Goal: Task Accomplishment & Management: Complete application form

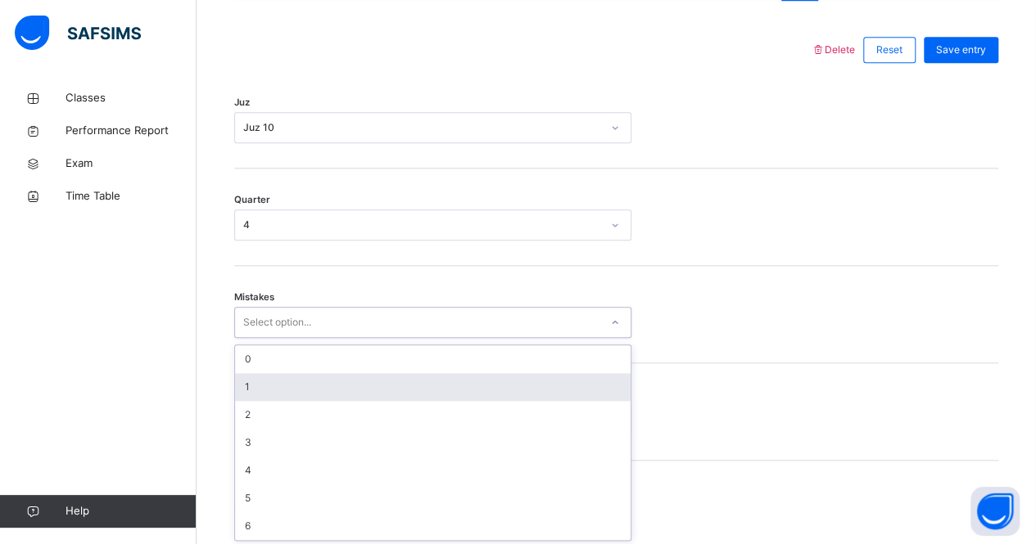
scroll to position [750, 0]
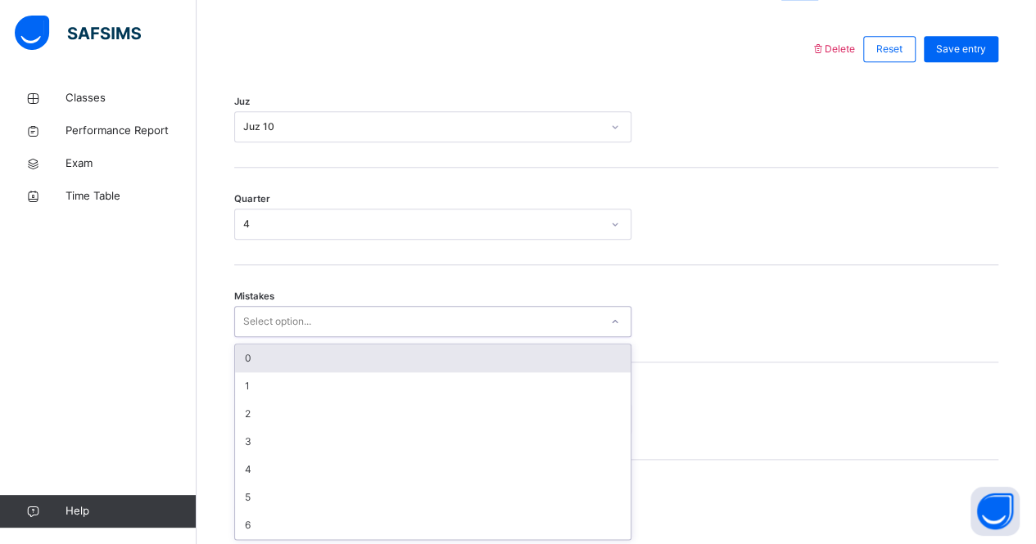
drag, startPoint x: 308, startPoint y: 359, endPoint x: 360, endPoint y: 310, distance: 71.8
click at [360, 310] on div "option 0 focused, 1 of 7. 7 results available. Use Up and Down to choose option…" at bounding box center [432, 321] width 397 height 31
click at [323, 346] on div "0" at bounding box center [432, 359] width 395 height 28
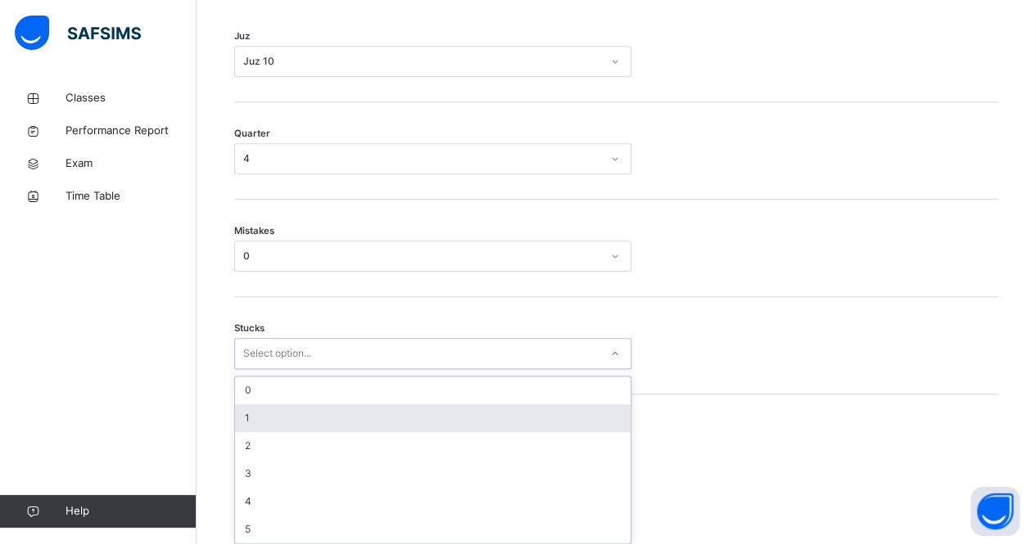
click at [308, 369] on div "option 1 focused, 2 of 6. 6 results available. Use Up and Down to choose option…" at bounding box center [432, 353] width 397 height 31
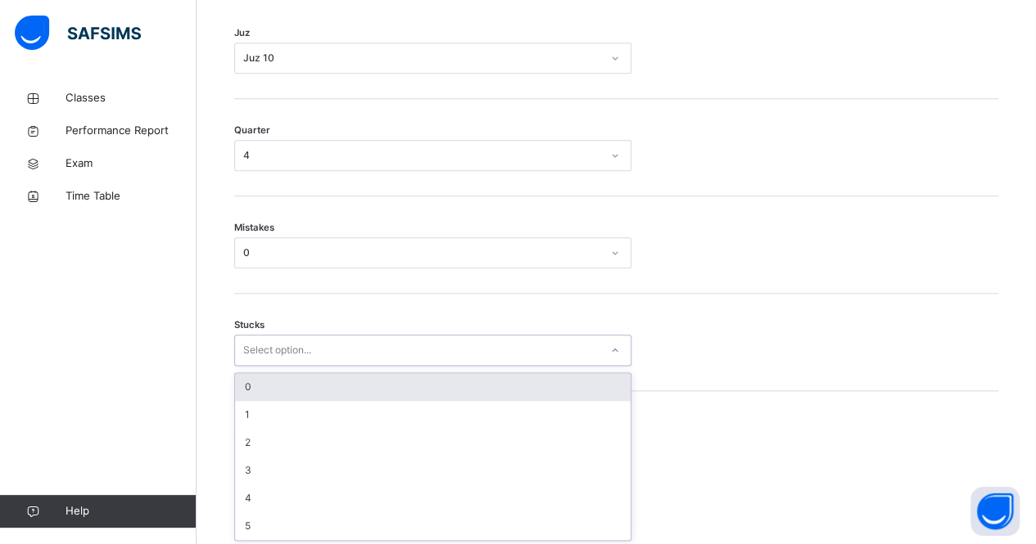
click at [346, 378] on div "0" at bounding box center [432, 387] width 395 height 28
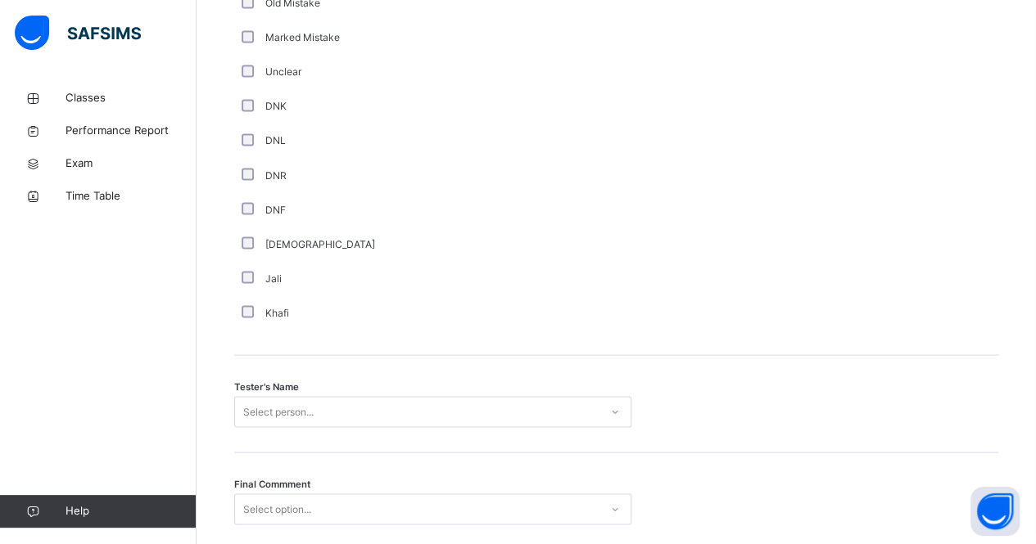
scroll to position [1501, 0]
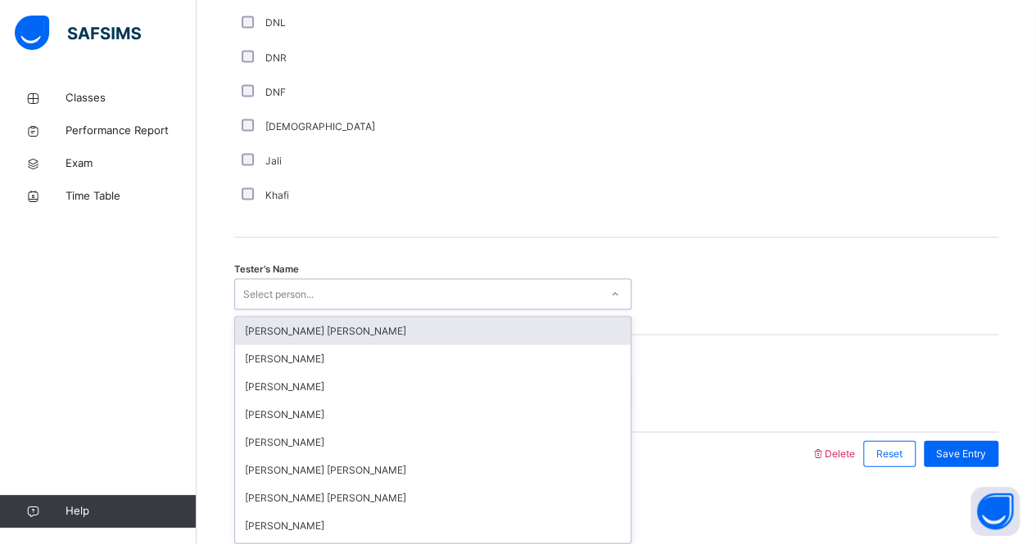
click at [319, 289] on div "Select person..." at bounding box center [417, 294] width 364 height 25
type input "***"
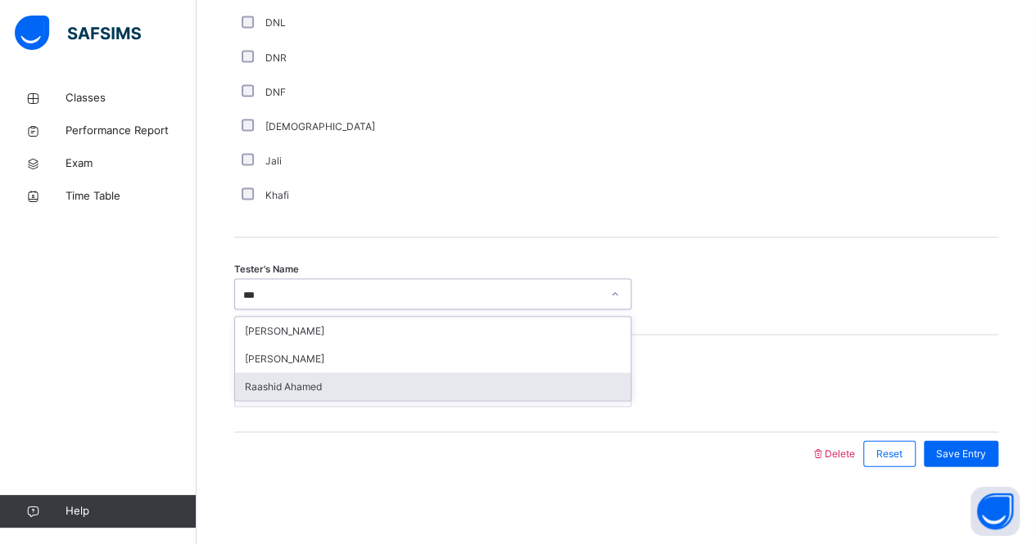
click at [309, 383] on div "Raashid Ahamed" at bounding box center [432, 387] width 395 height 28
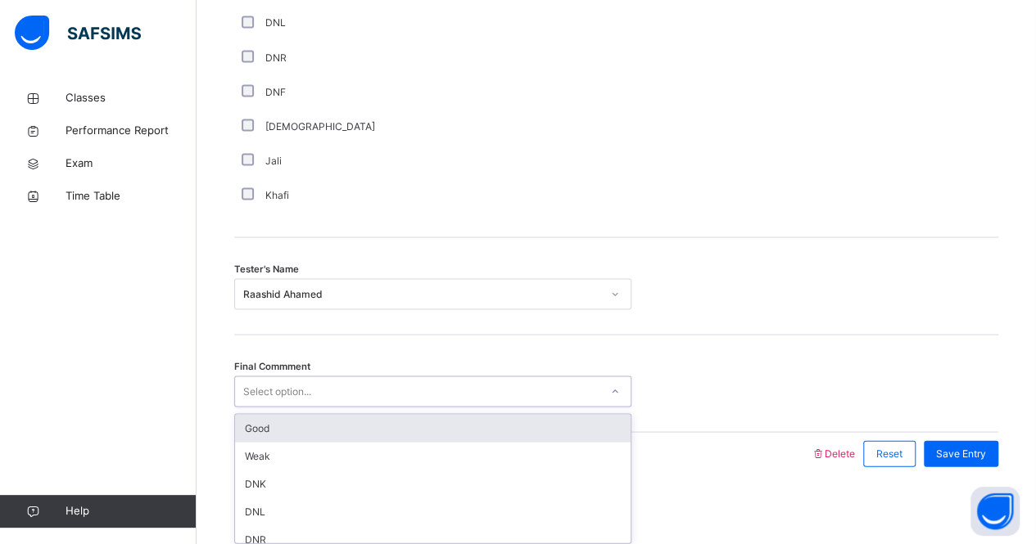
click at [327, 391] on div "Select option..." at bounding box center [417, 391] width 364 height 25
click at [305, 421] on div "Good" at bounding box center [432, 428] width 395 height 28
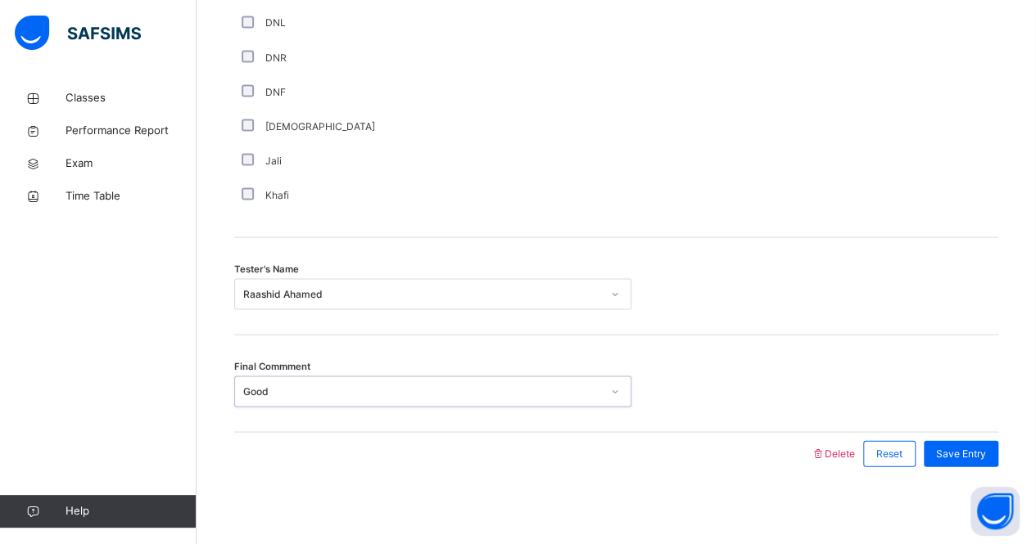
click at [321, 394] on div "Good" at bounding box center [422, 391] width 358 height 15
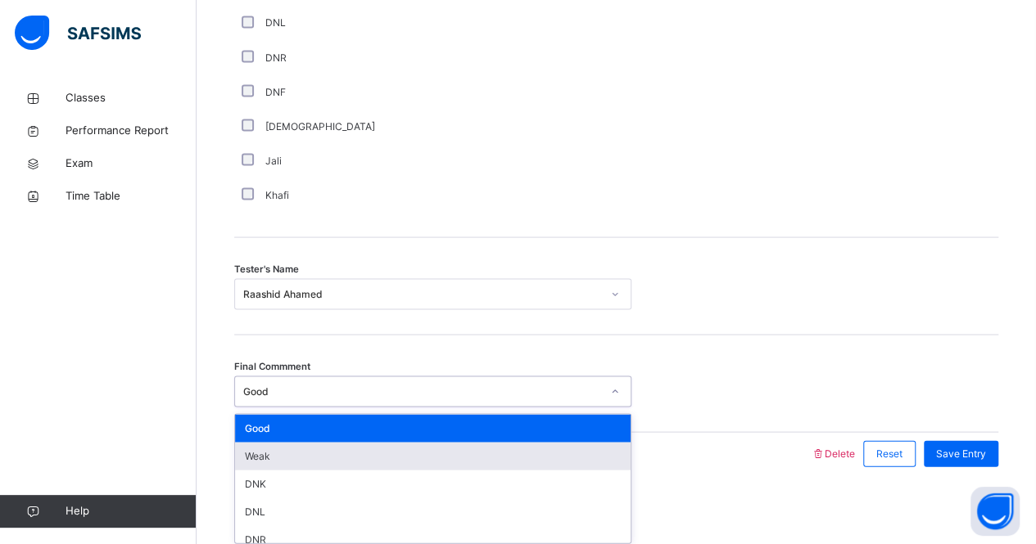
drag, startPoint x: 286, startPoint y: 449, endPoint x: 390, endPoint y: 401, distance: 114.7
click at [365, 417] on div "Good Weak DNK DNL DNR DNF" at bounding box center [432, 478] width 395 height 129
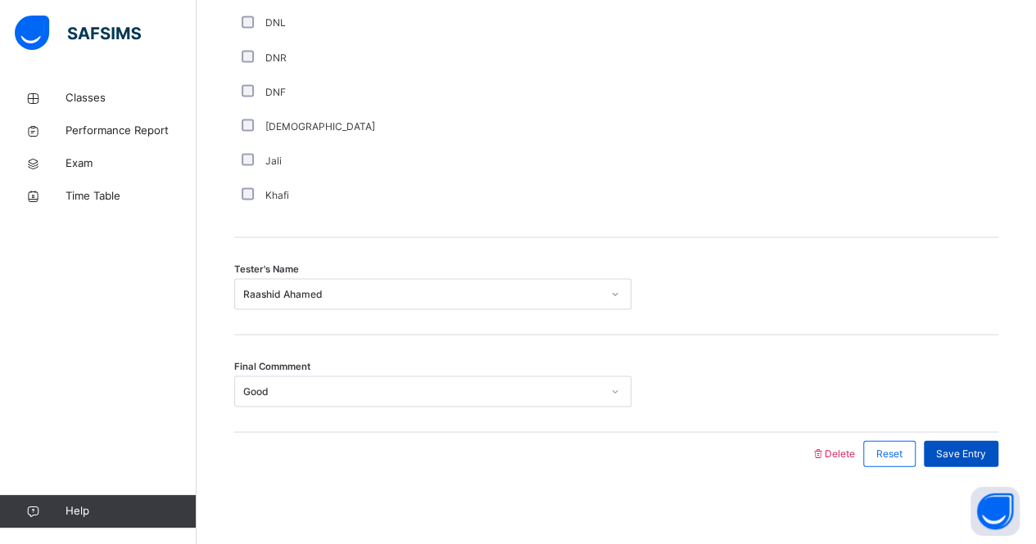
click at [978, 449] on span "Save Entry" at bounding box center [961, 453] width 50 height 15
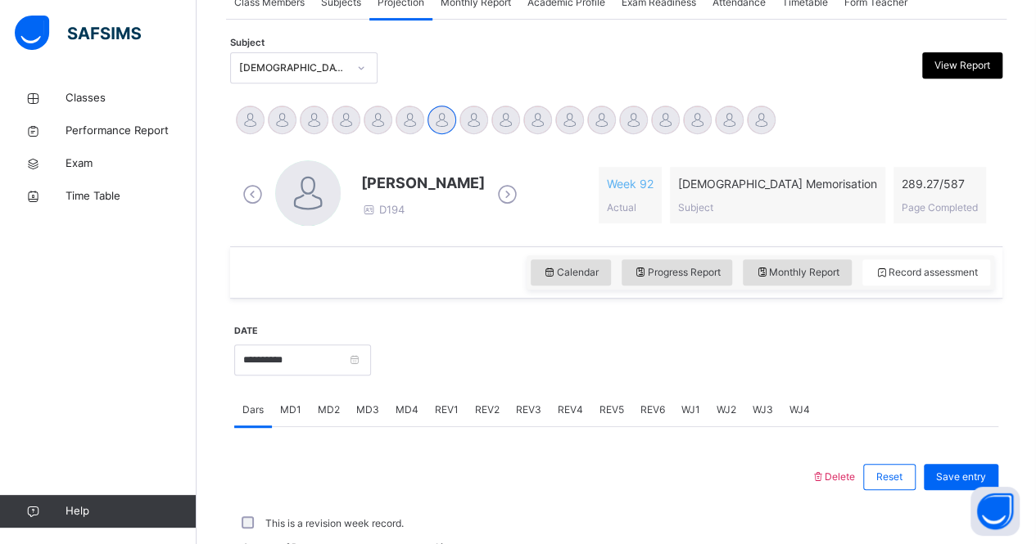
scroll to position [321, 0]
click at [237, 364] on input "**********" at bounding box center [302, 361] width 137 height 31
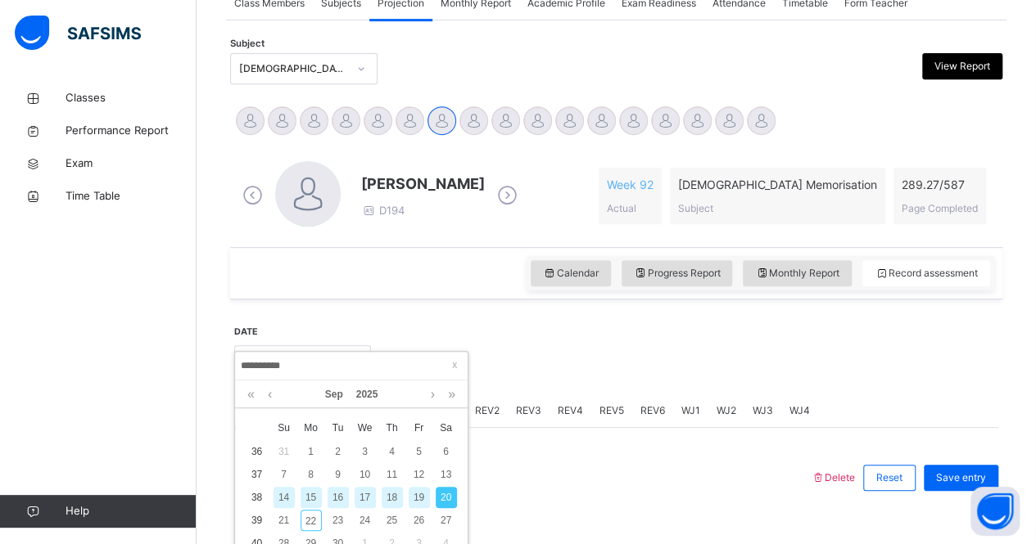
click at [421, 499] on div "19" at bounding box center [419, 497] width 21 height 21
type input "**********"
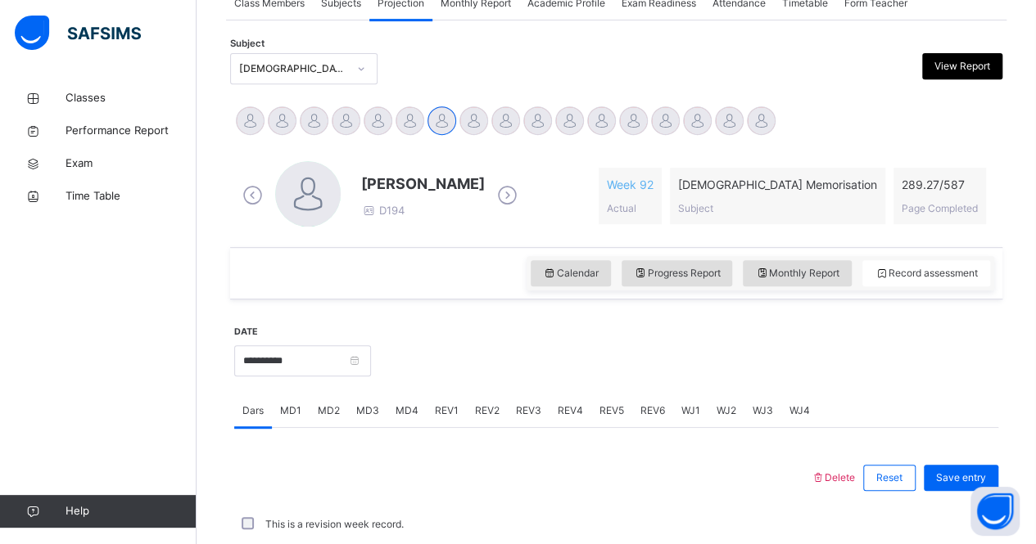
click at [681, 409] on span "WJ1" at bounding box center [690, 411] width 19 height 15
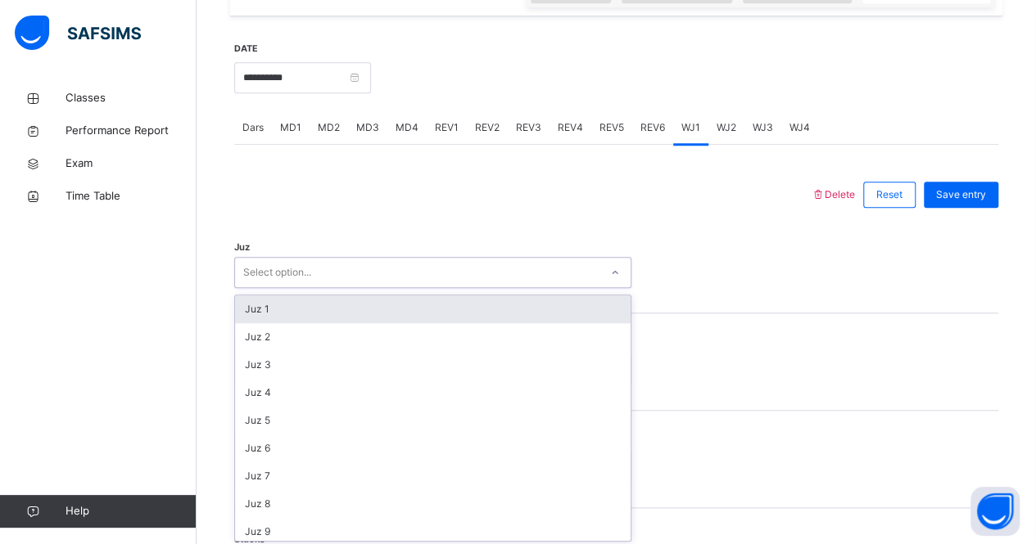
drag, startPoint x: 400, startPoint y: 299, endPoint x: 430, endPoint y: 225, distance: 79.7
click at [430, 225] on div "Juz option Juz 1 focused, 1 of 30. 30 results available. Use Up and Down to cho…" at bounding box center [616, 264] width 764 height 97
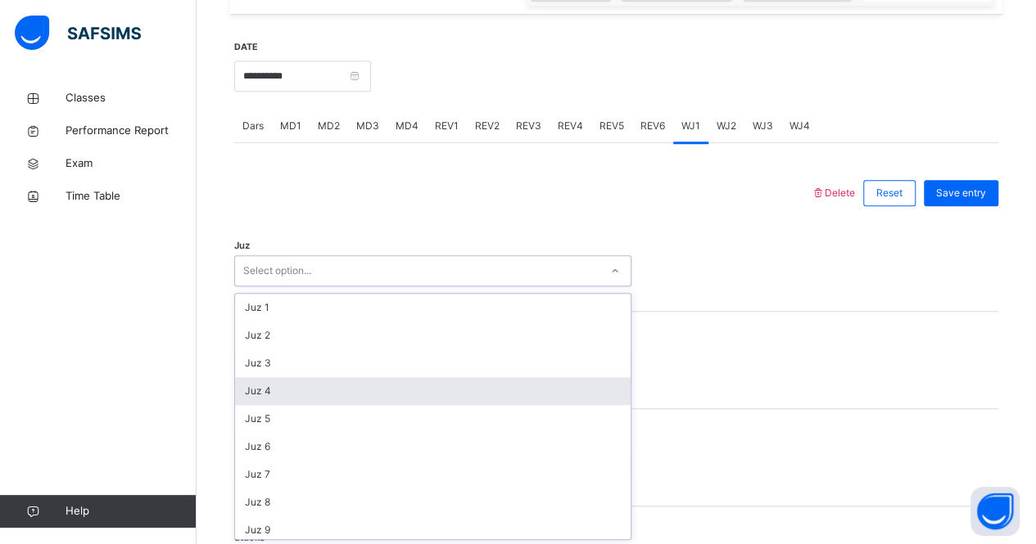
scroll to position [189, 0]
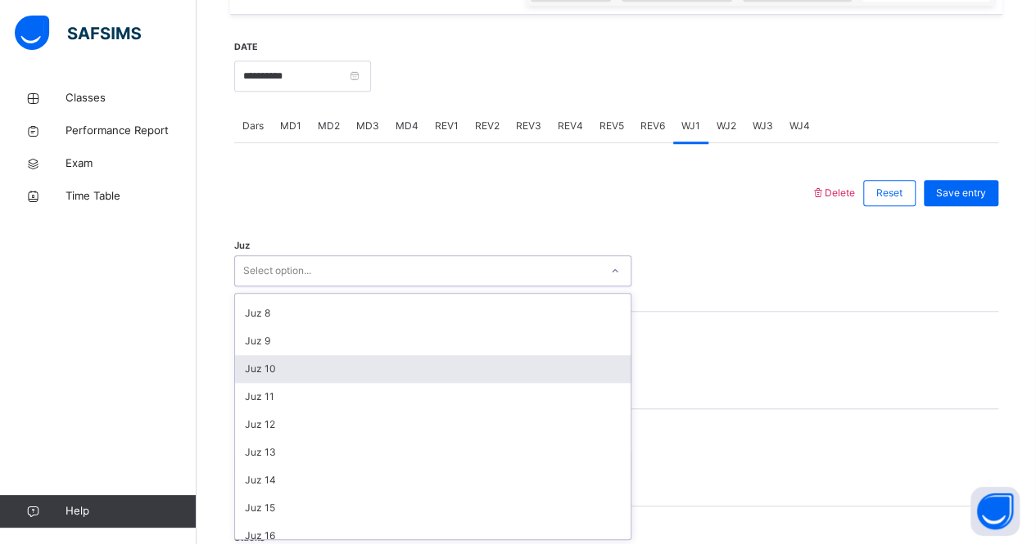
click at [334, 366] on div "Juz 10" at bounding box center [432, 369] width 395 height 28
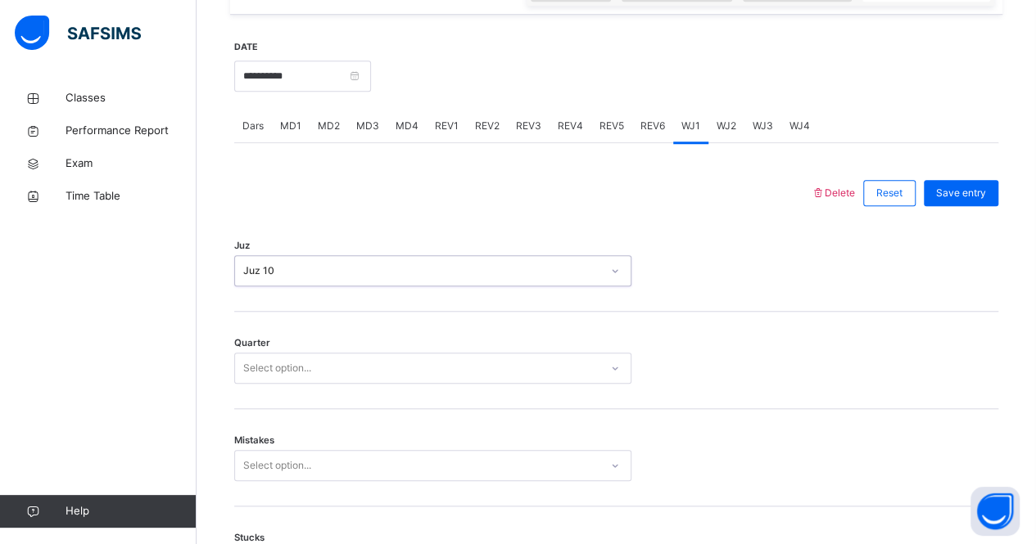
click at [318, 368] on div "Select option..." at bounding box center [417, 368] width 364 height 25
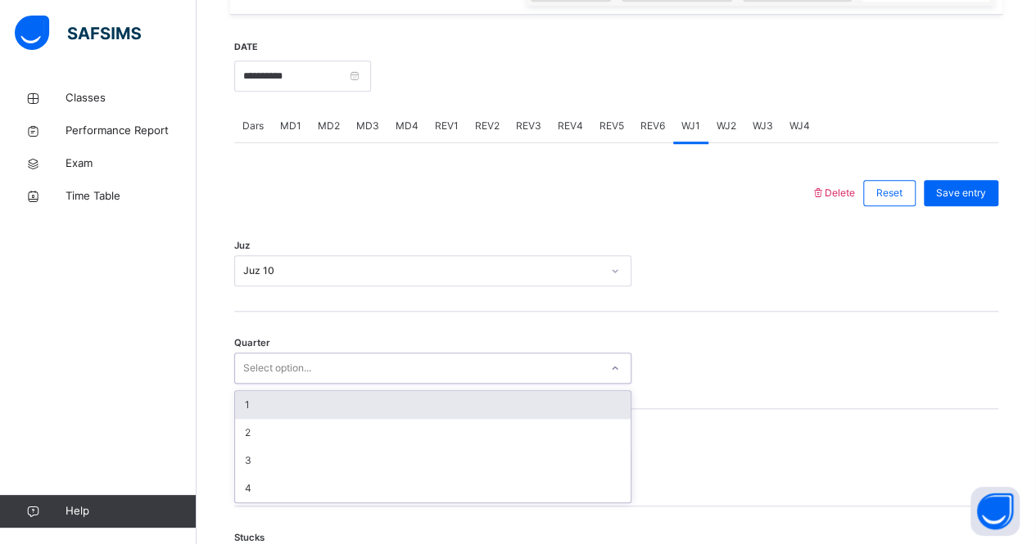
click at [355, 405] on div "1" at bounding box center [432, 405] width 395 height 28
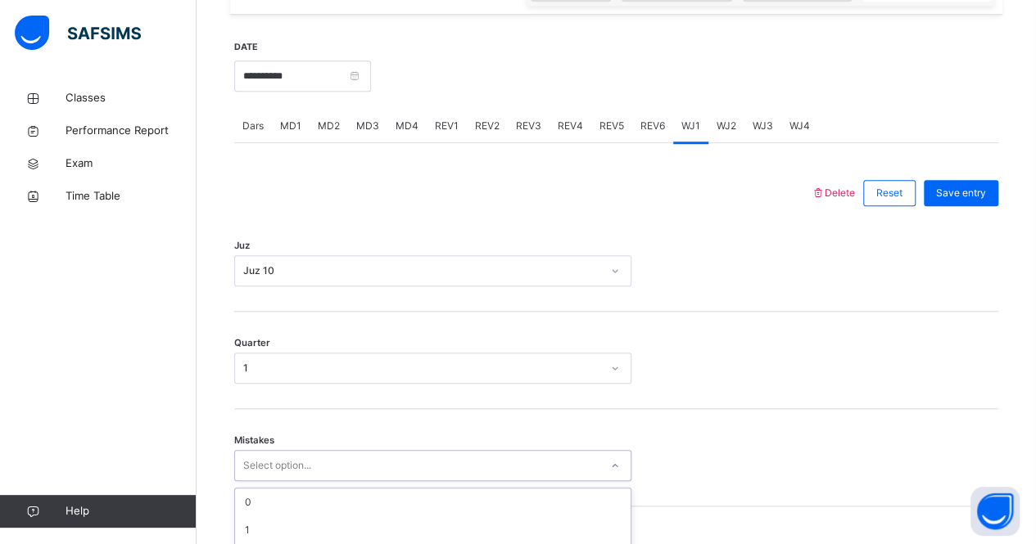
scroll to position [750, 0]
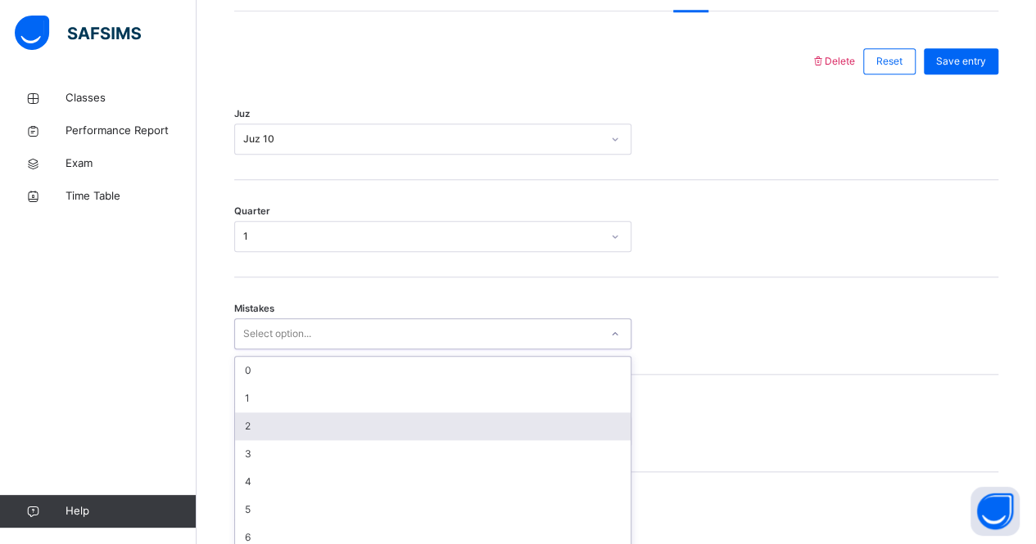
click at [268, 350] on div "option 2 focused, 3 of 7. 7 results available. Use Up and Down to choose option…" at bounding box center [432, 333] width 397 height 31
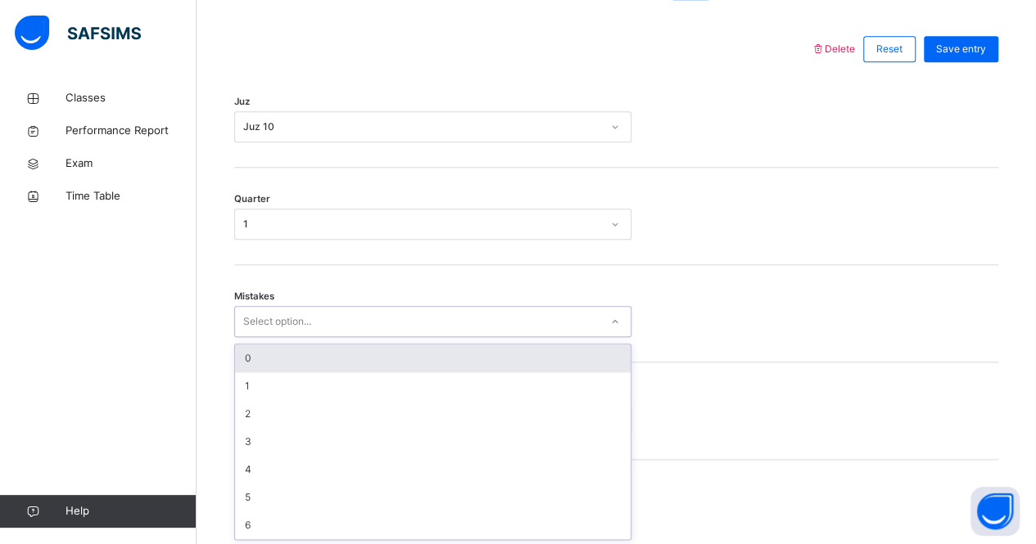
click at [310, 364] on div "0" at bounding box center [432, 359] width 395 height 28
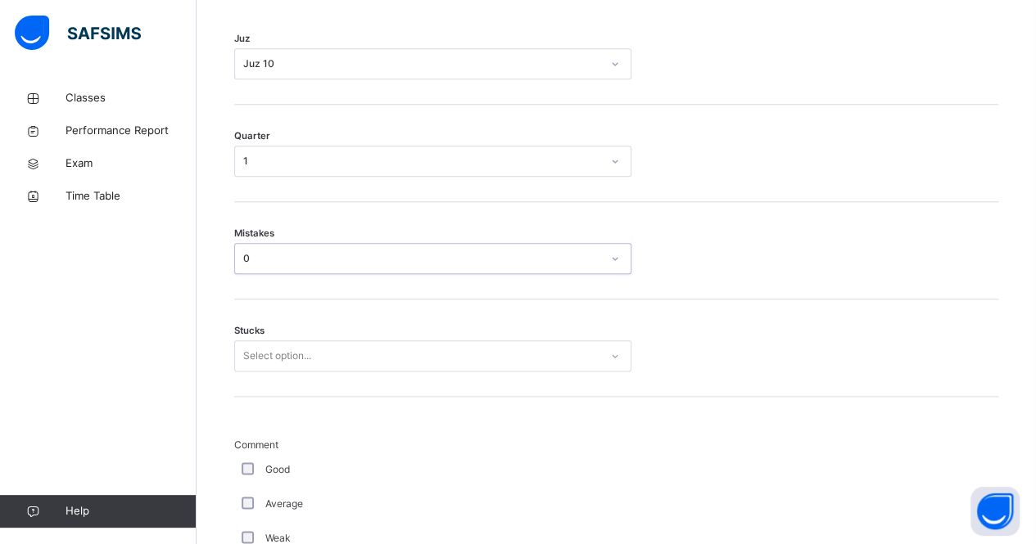
click at [291, 372] on div "Select option..." at bounding box center [432, 356] width 397 height 31
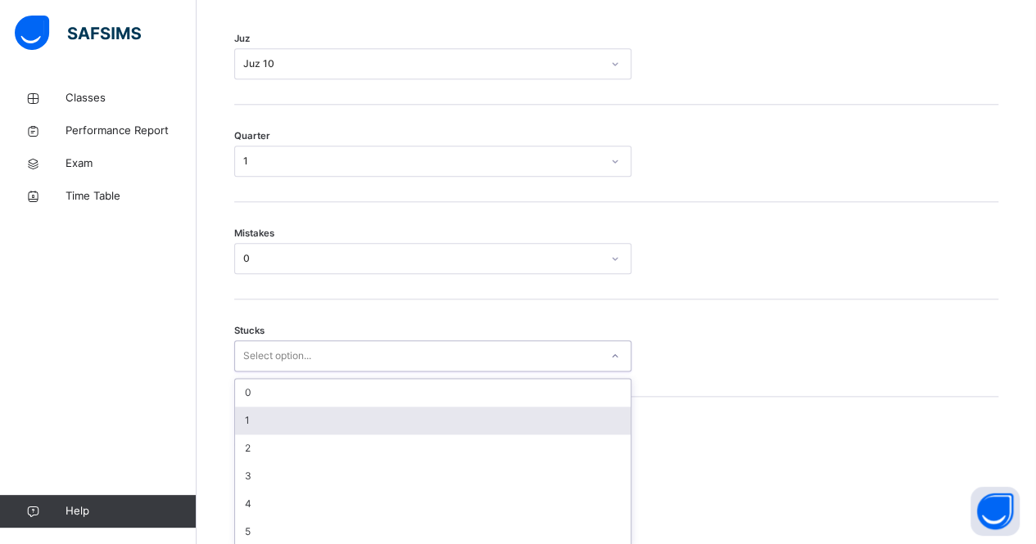
scroll to position [819, 0]
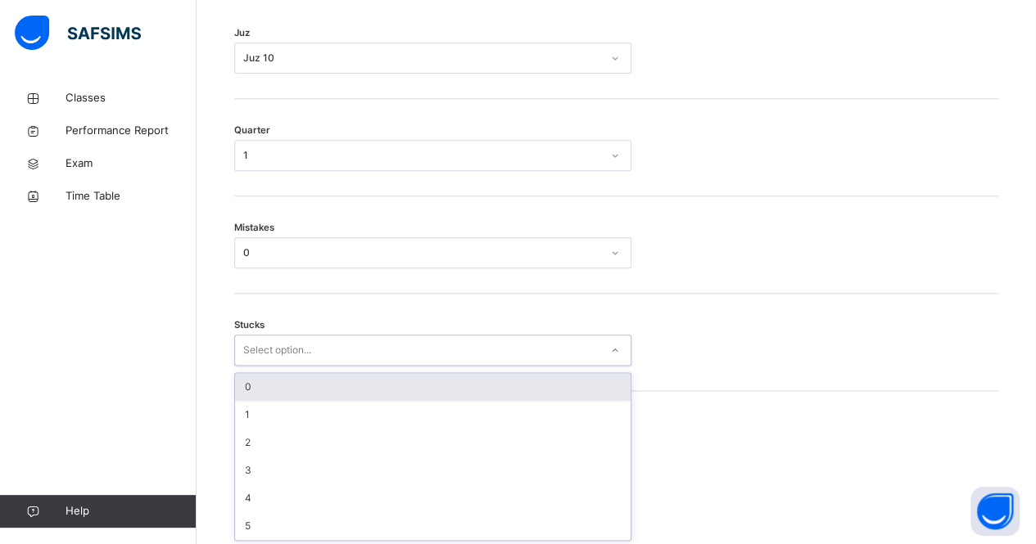
click at [318, 389] on div "0" at bounding box center [432, 387] width 395 height 28
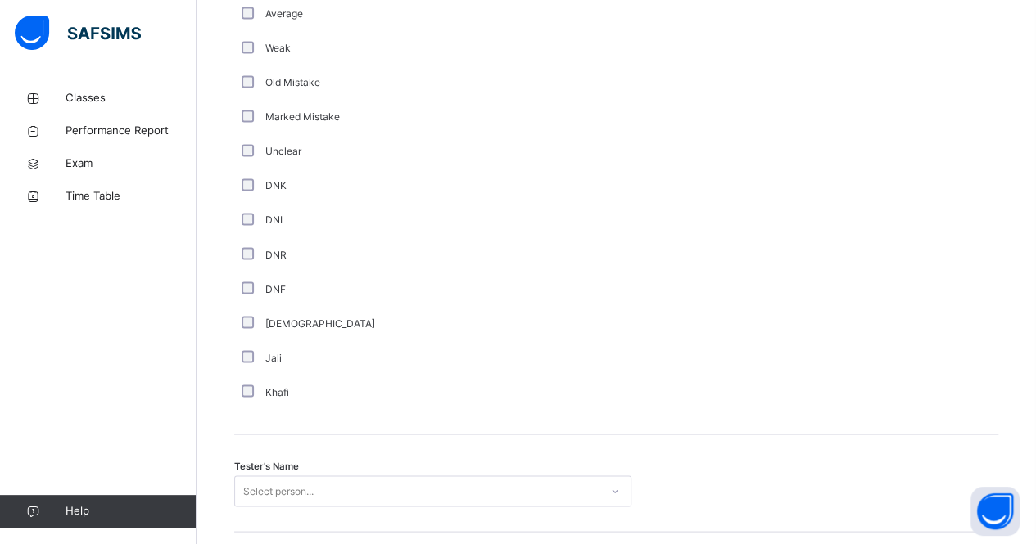
scroll to position [1501, 0]
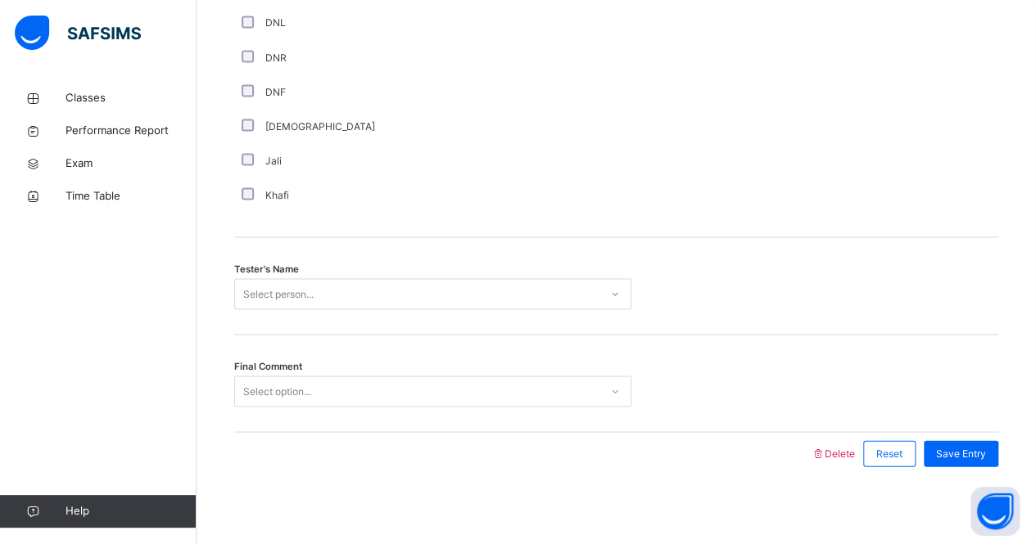
click at [300, 286] on div "Select person..." at bounding box center [278, 293] width 70 height 31
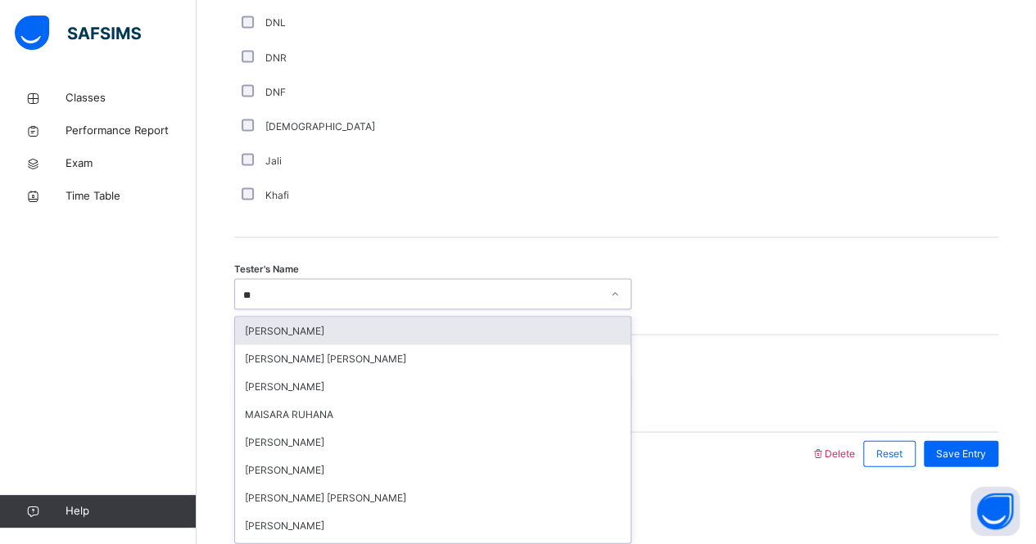
type input "***"
click at [387, 319] on div "Mahmood Quorane" at bounding box center [432, 331] width 395 height 28
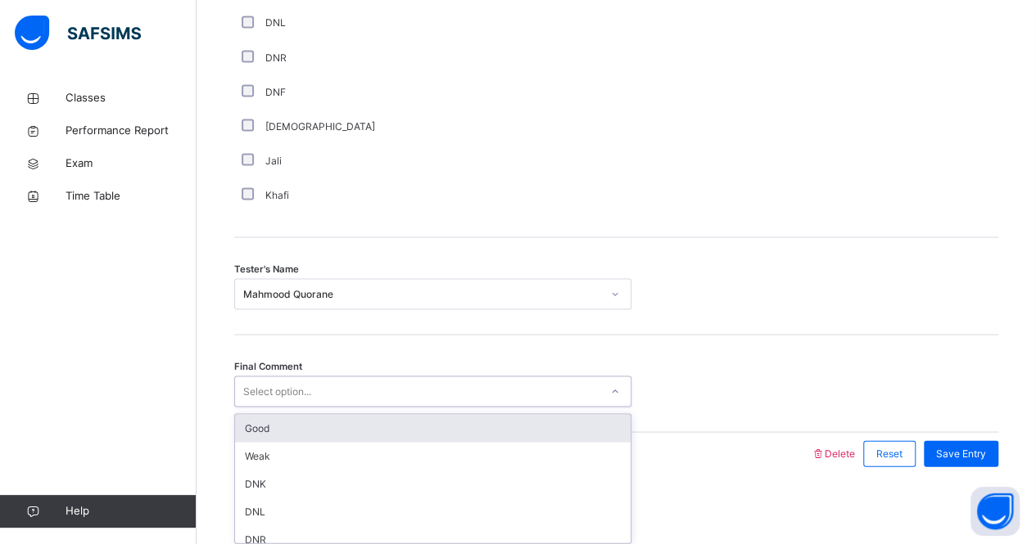
click at [311, 391] on div "Select option..." at bounding box center [277, 391] width 68 height 31
click at [295, 428] on div "Good" at bounding box center [432, 428] width 395 height 28
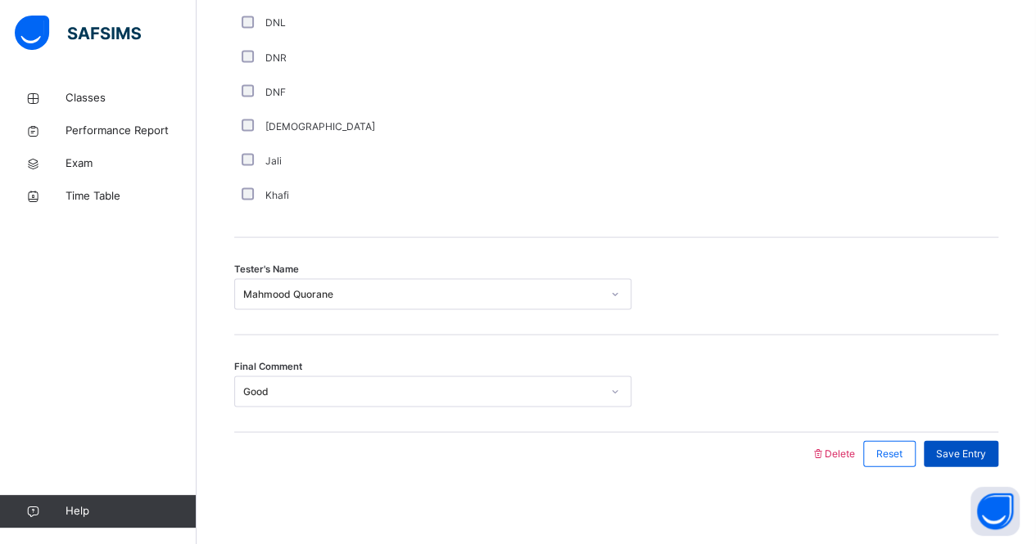
click at [983, 446] on span "Save Entry" at bounding box center [961, 453] width 50 height 15
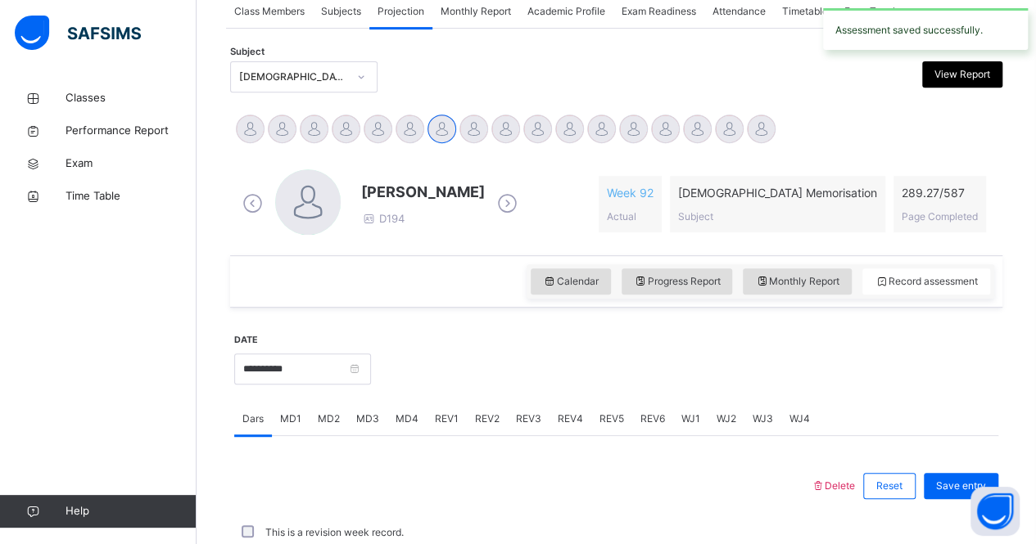
scroll to position [683, 0]
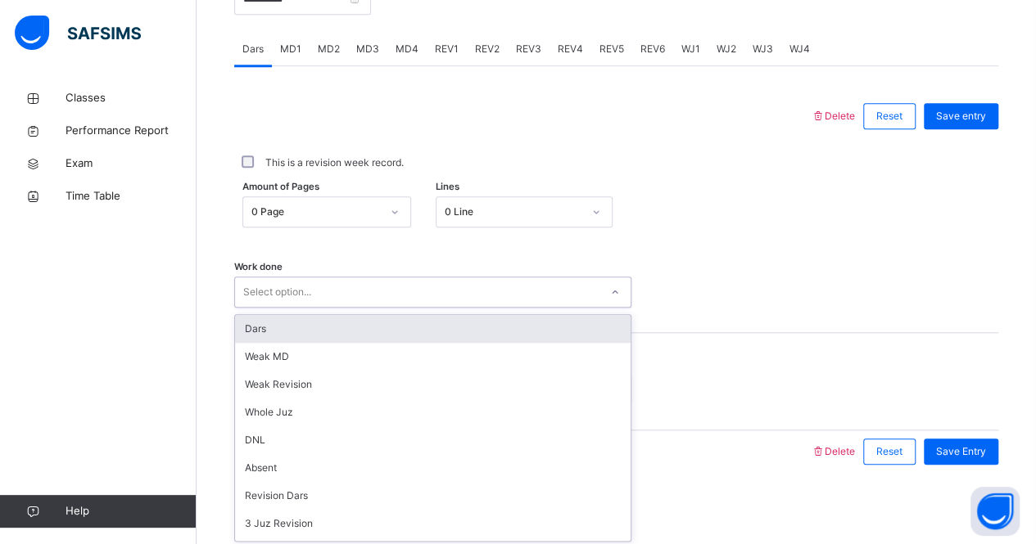
click at [566, 288] on div "Select option..." at bounding box center [417, 292] width 364 height 25
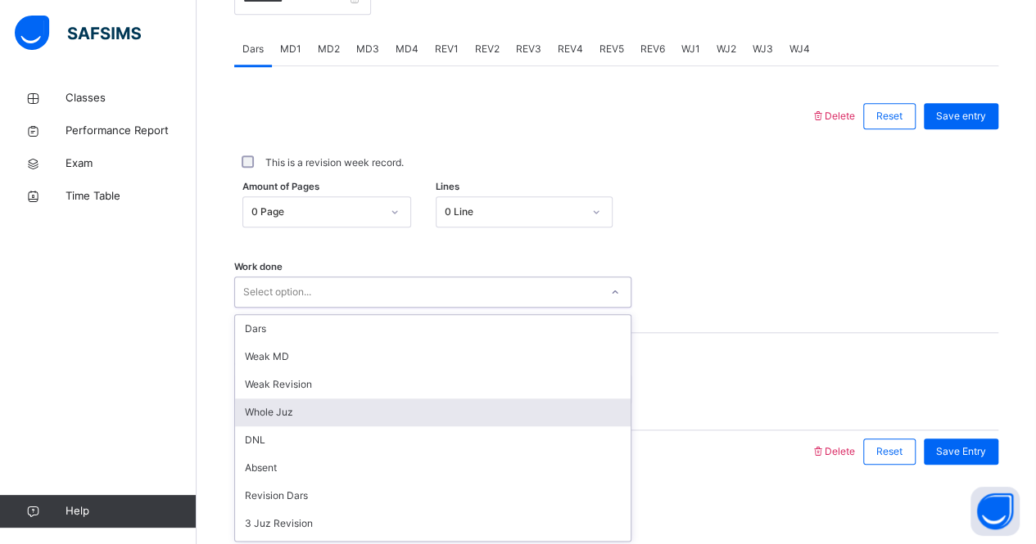
click at [321, 420] on div "Whole Juz" at bounding box center [432, 413] width 395 height 28
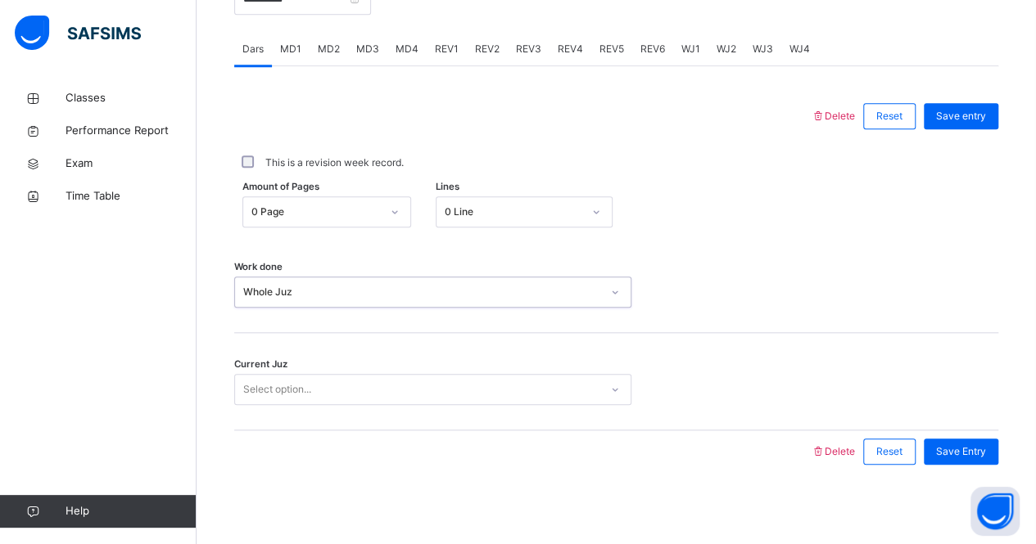
click at [319, 386] on div "Select option..." at bounding box center [417, 389] width 364 height 25
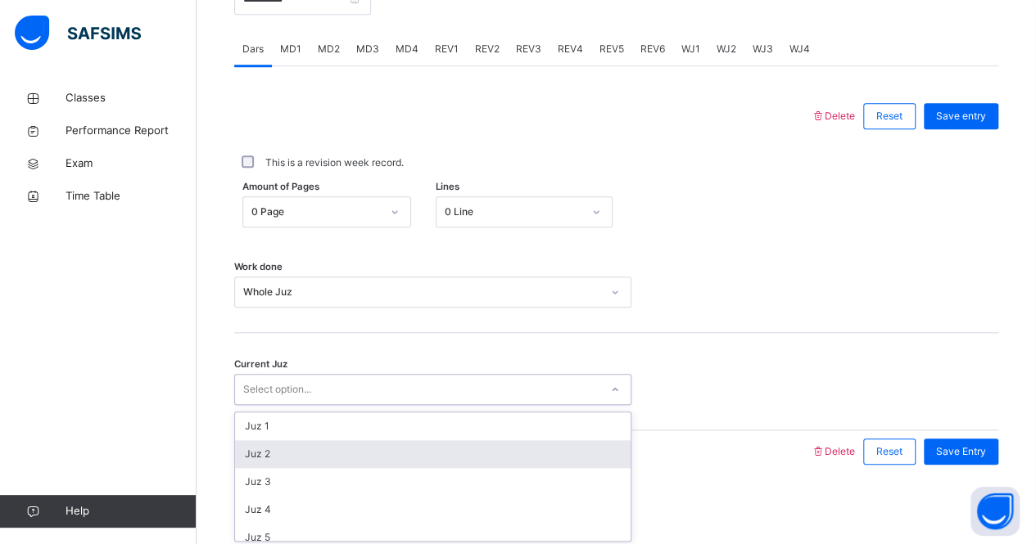
scroll to position [210, 0]
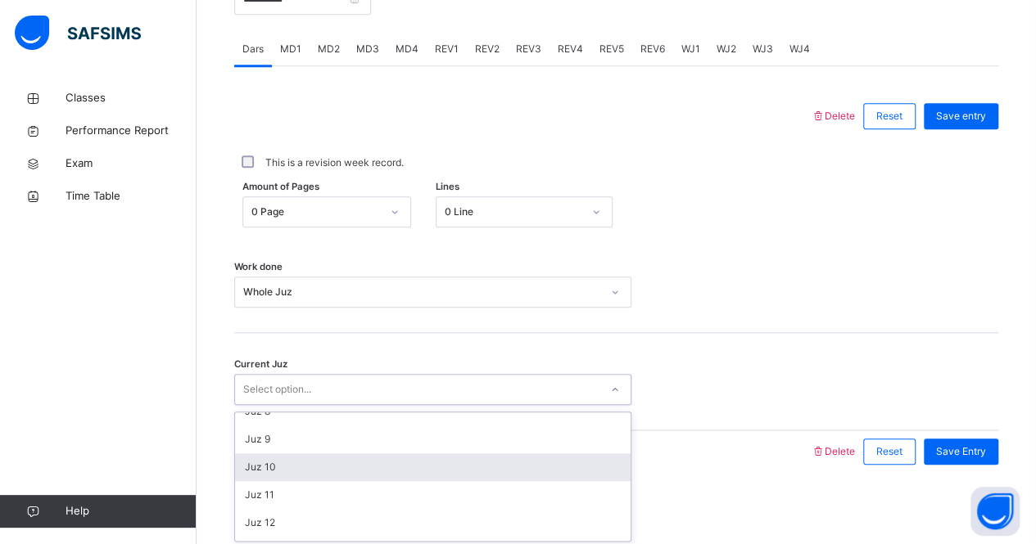
click at [259, 458] on div "Juz 10" at bounding box center [432, 468] width 395 height 28
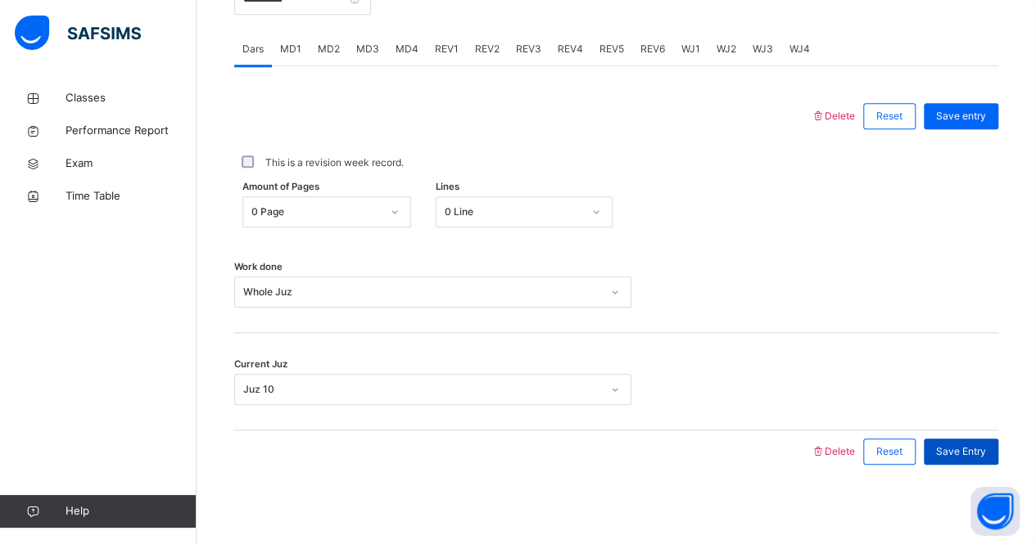
click at [964, 451] on span "Save Entry" at bounding box center [961, 452] width 50 height 15
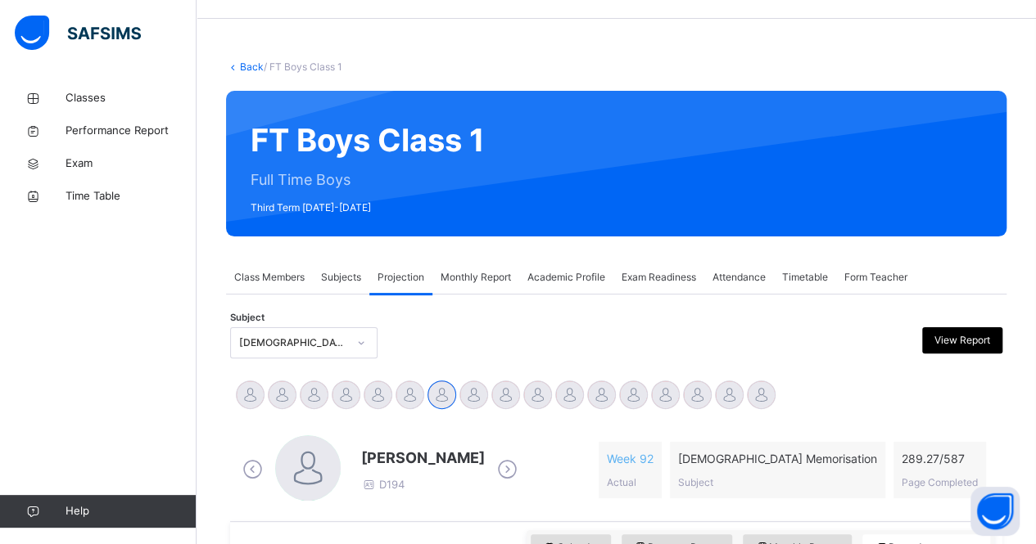
scroll to position [0, 0]
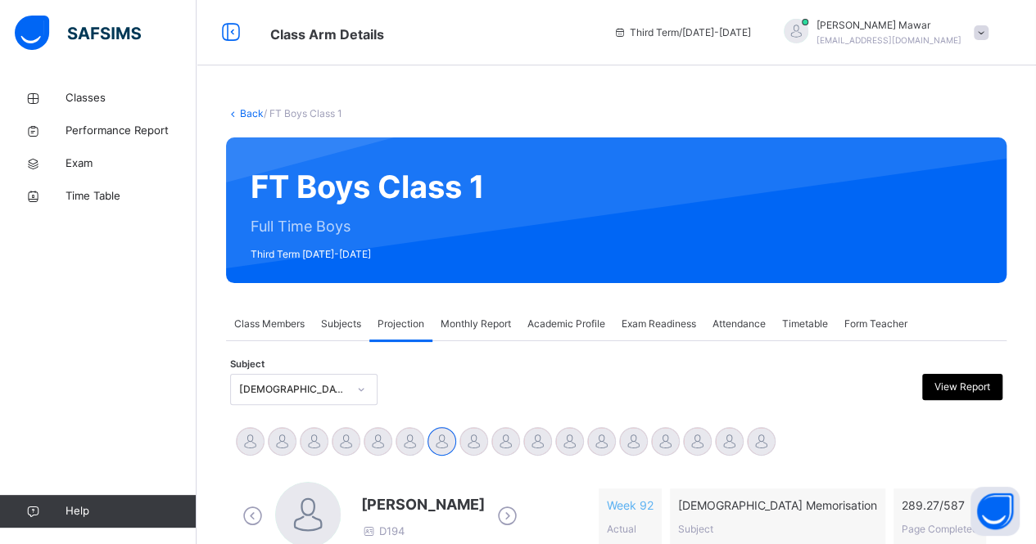
click at [329, 322] on span "Subjects" at bounding box center [341, 324] width 40 height 15
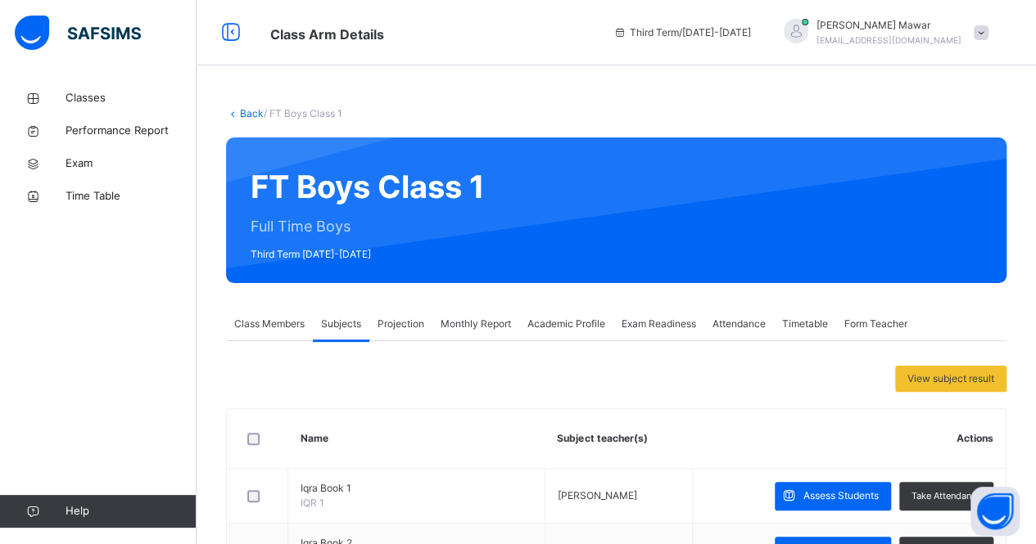
click at [413, 325] on span "Projection" at bounding box center [400, 324] width 47 height 15
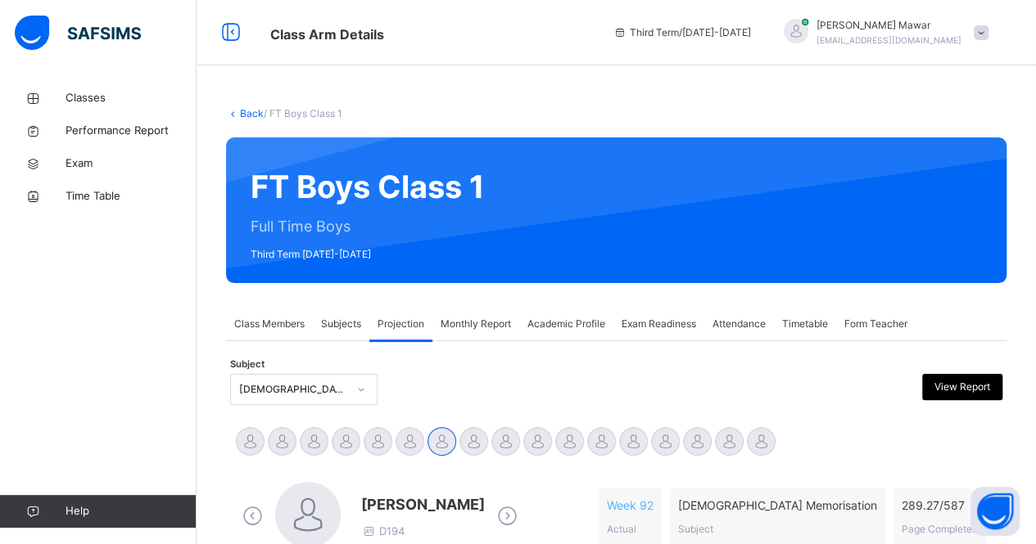
click at [454, 322] on span "Monthly Report" at bounding box center [475, 324] width 70 height 15
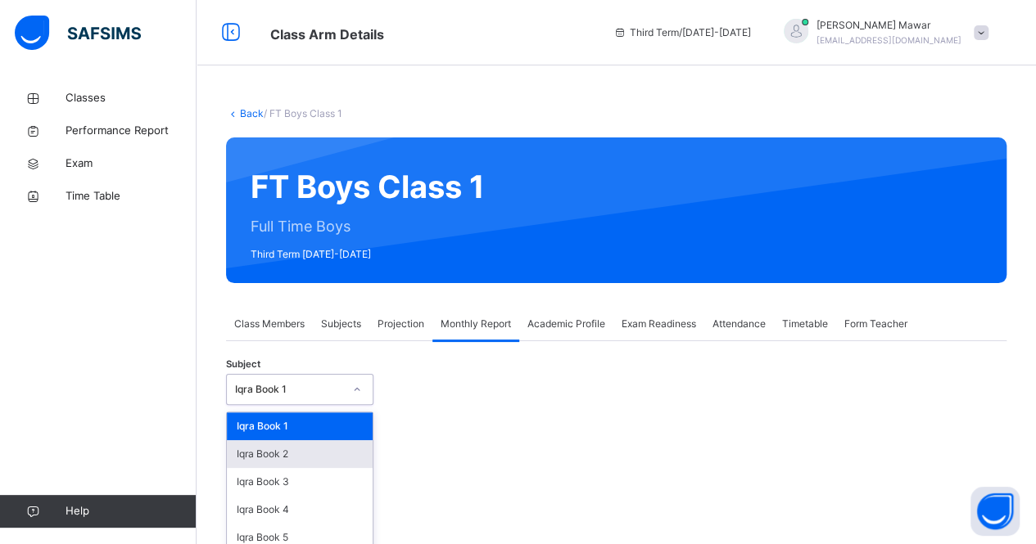
scroll to position [97, 0]
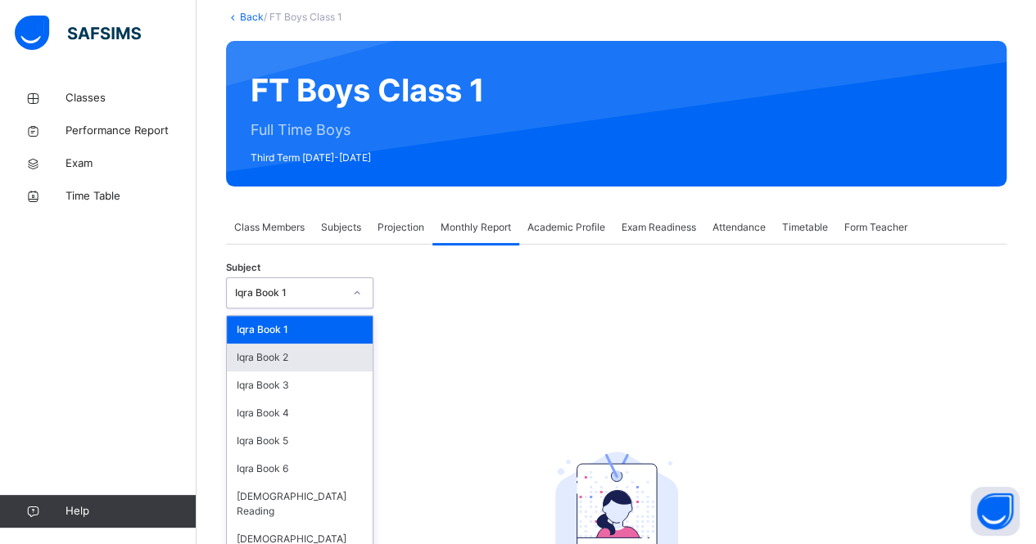
click at [306, 309] on div "option Iqra Book 2 focused, 2 of 8. 8 results available. Use Up and Down to cho…" at bounding box center [299, 293] width 147 height 31
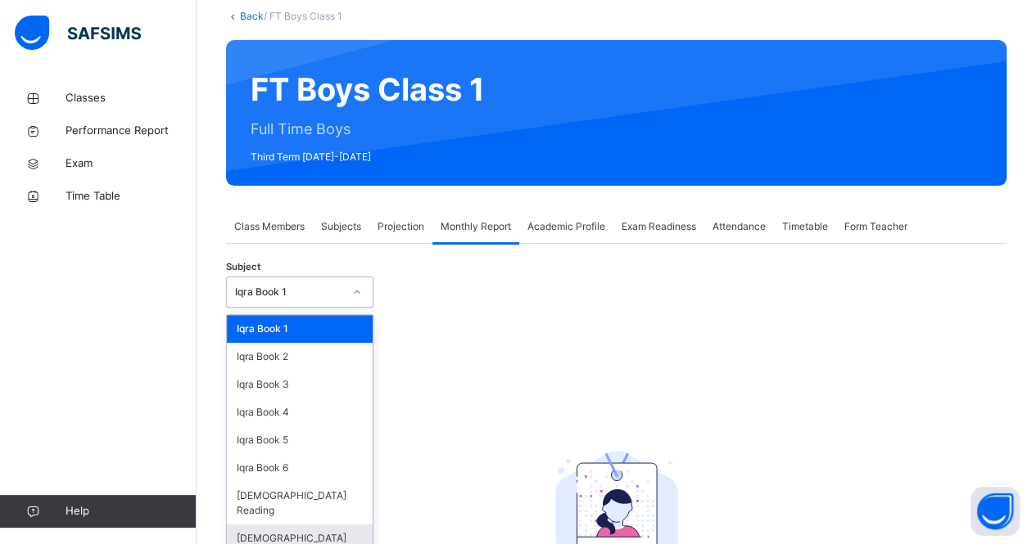
click at [329, 525] on div "[DEMOGRAPHIC_DATA] Memorisation" at bounding box center [300, 546] width 146 height 43
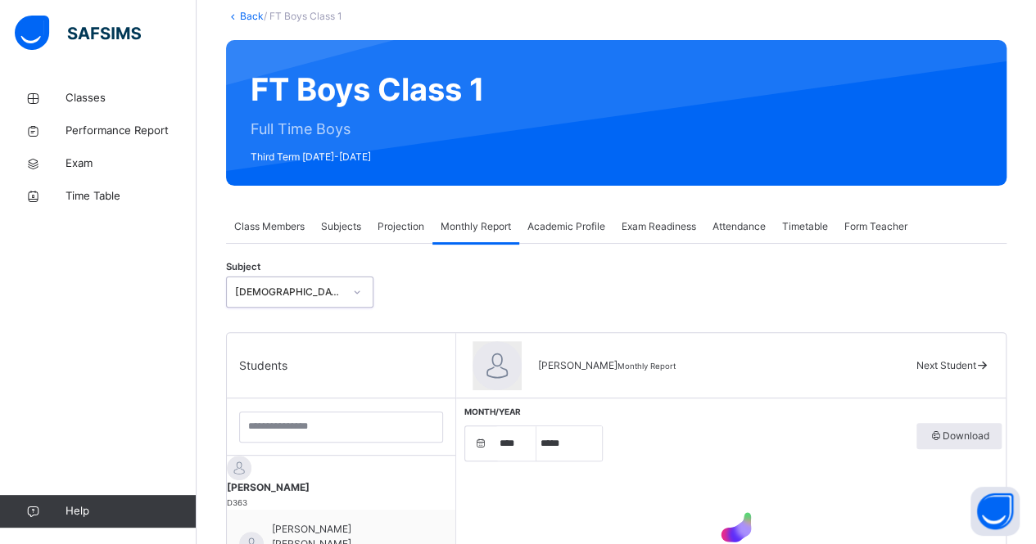
select select "****"
select select "*"
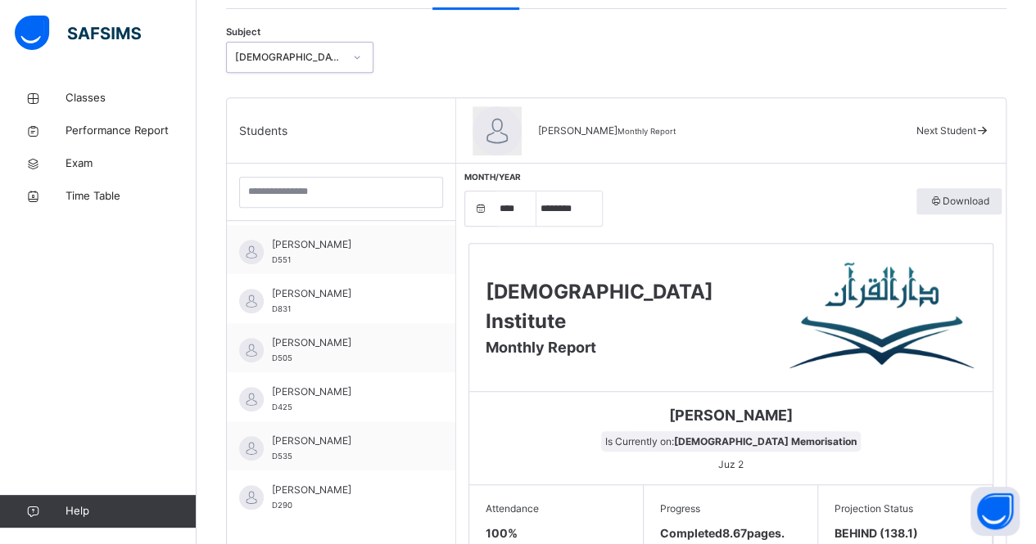
scroll to position [0, 0]
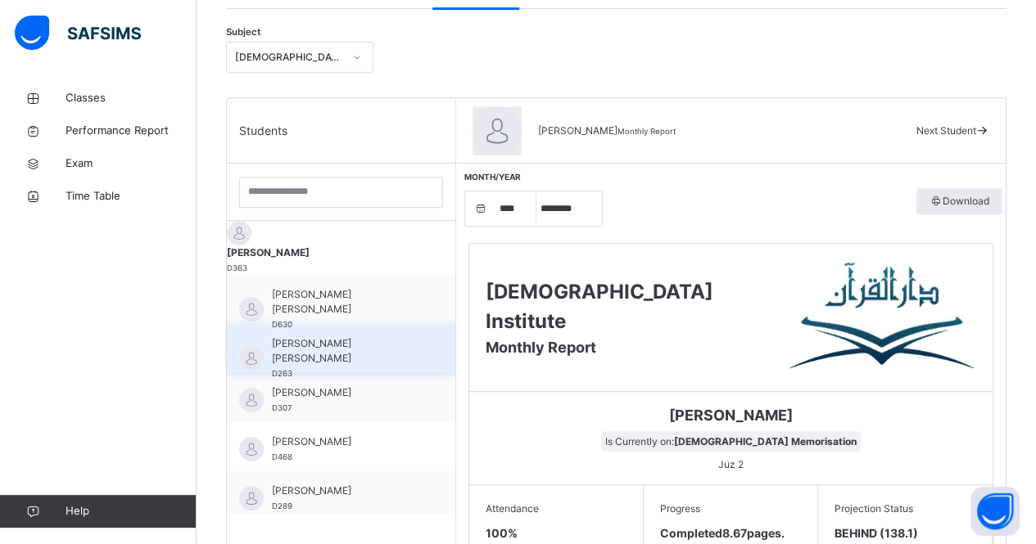
click at [352, 327] on div "Abdul Rahman Ashna D263" at bounding box center [341, 348] width 228 height 49
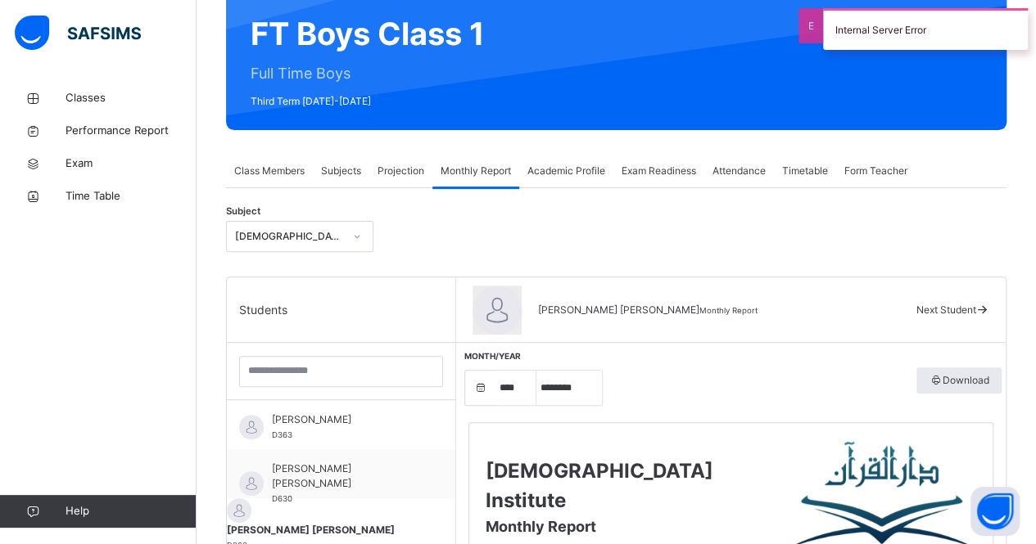
scroll to position [152, 0]
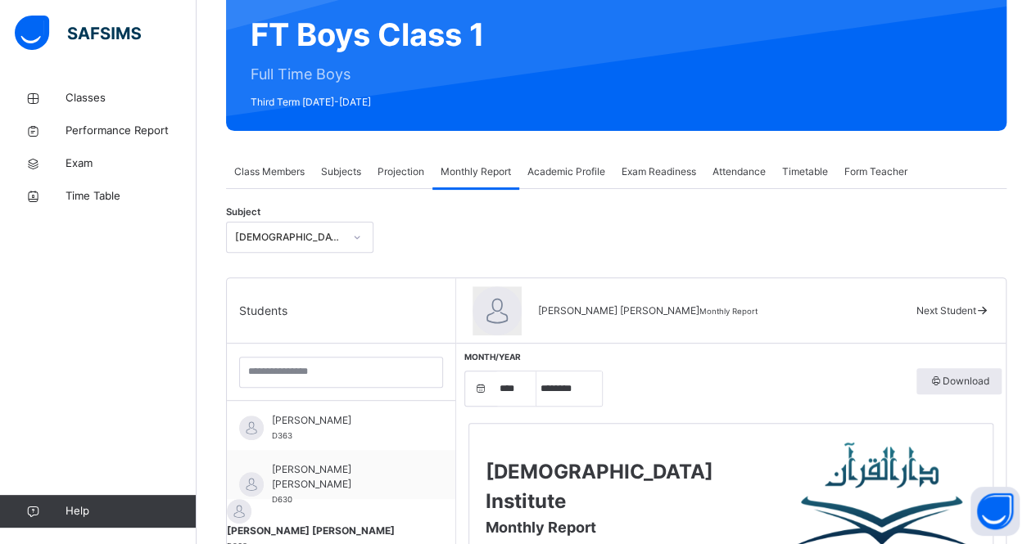
click at [383, 167] on span "Projection" at bounding box center [400, 172] width 47 height 15
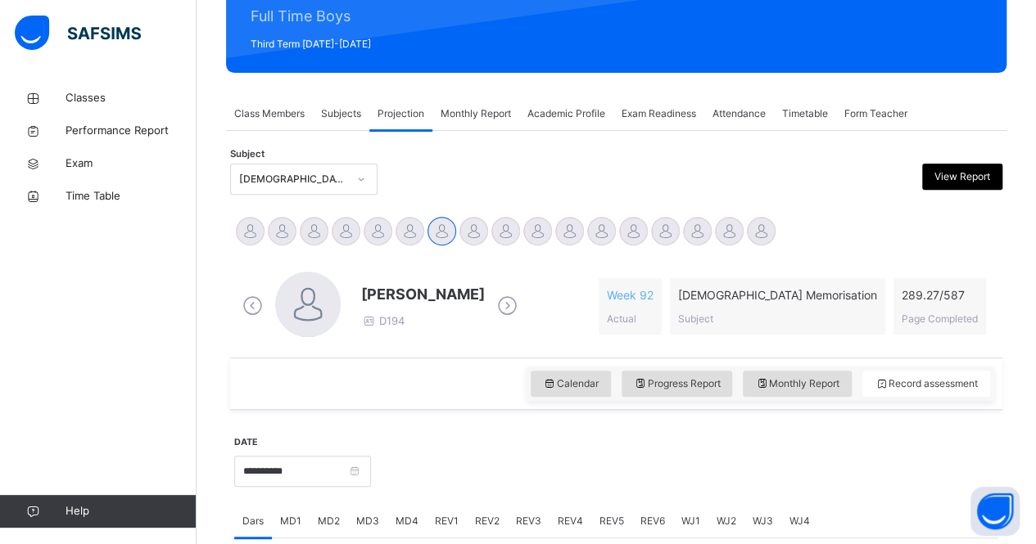
scroll to position [211, 0]
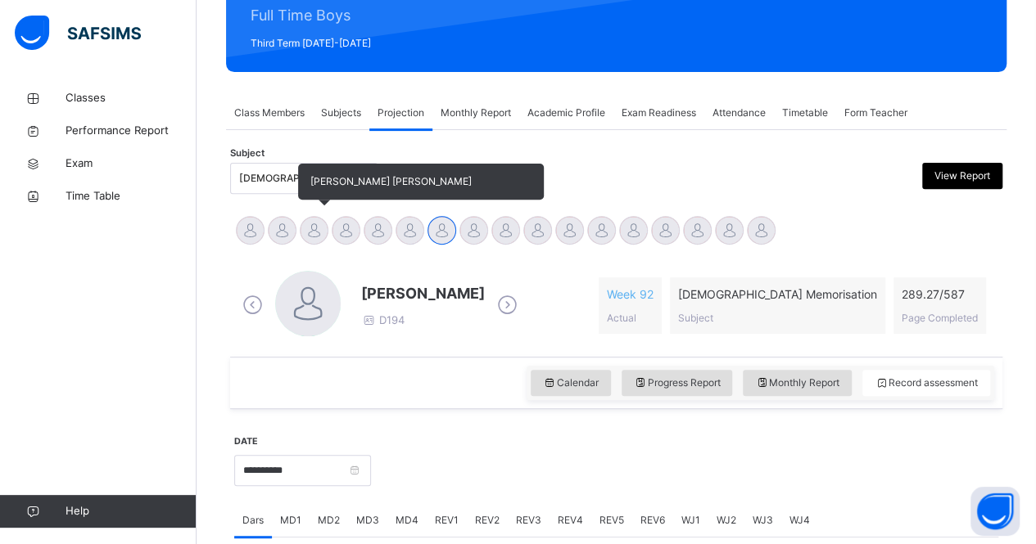
click at [318, 228] on div at bounding box center [314, 230] width 29 height 29
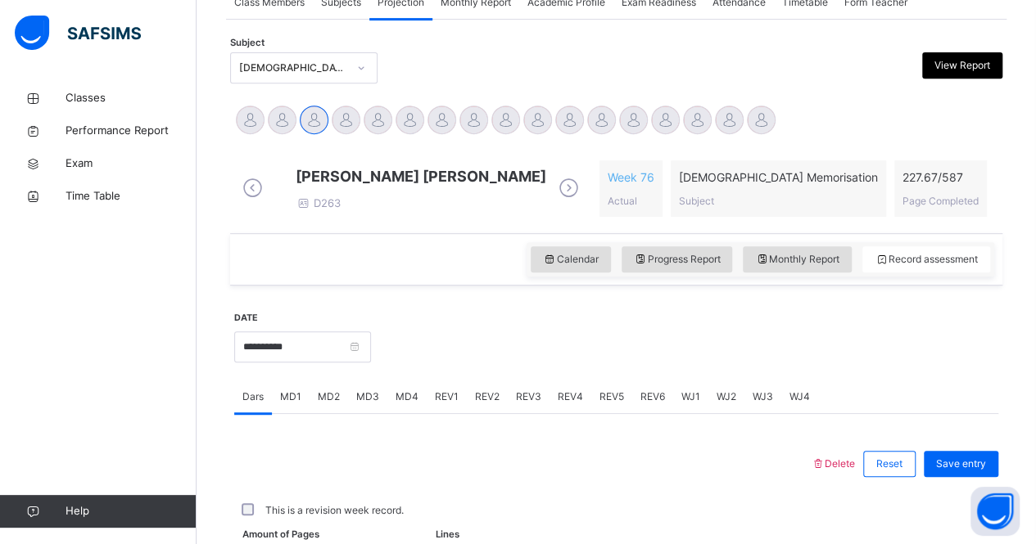
scroll to position [323, 0]
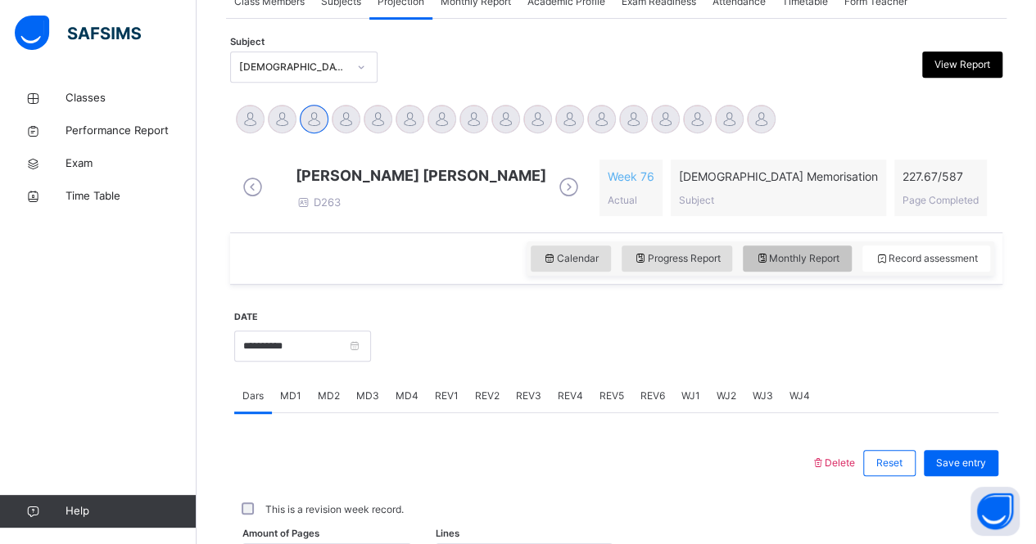
click at [785, 266] on span "Monthly Report" at bounding box center [797, 258] width 84 height 15
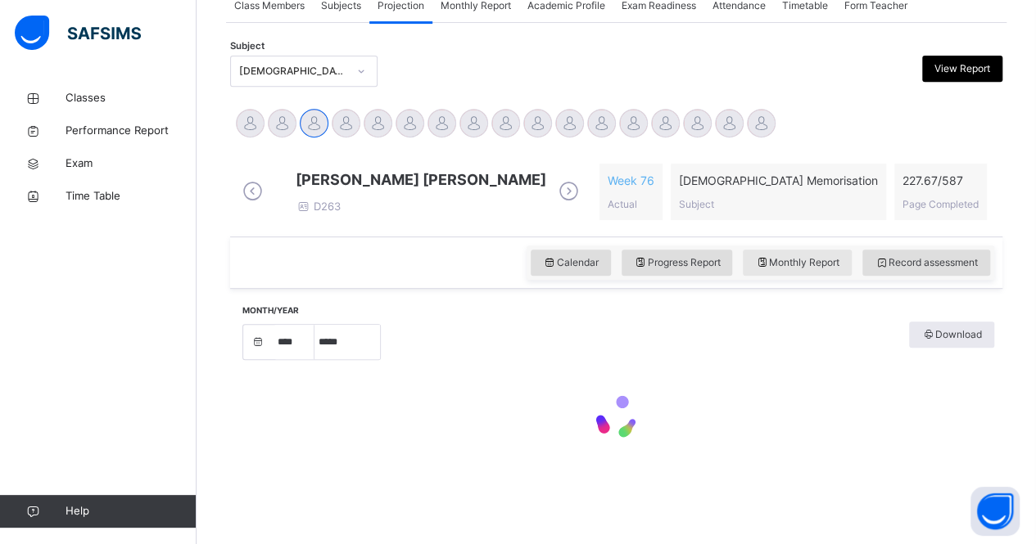
select select "****"
select select "*"
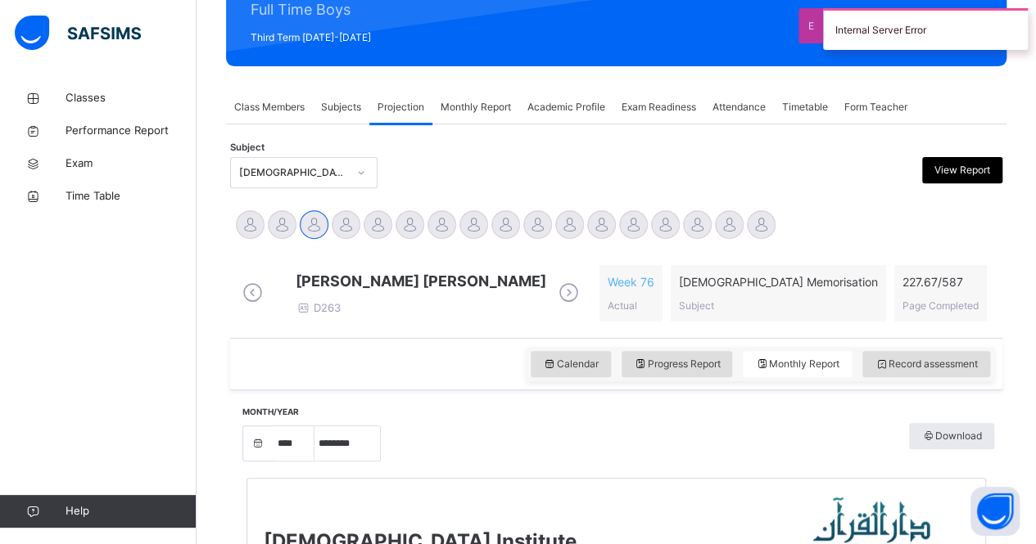
scroll to position [215, 0]
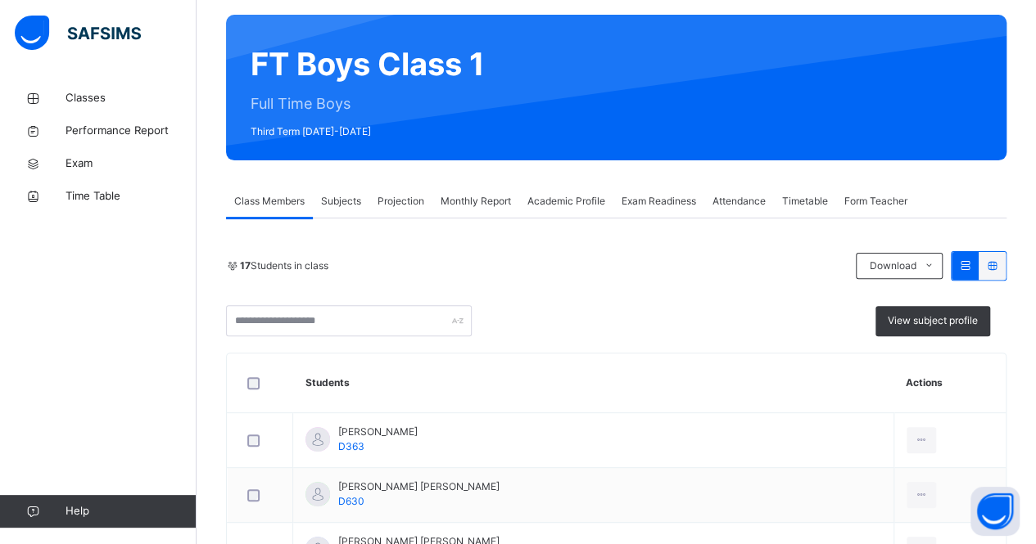
scroll to position [121, 0]
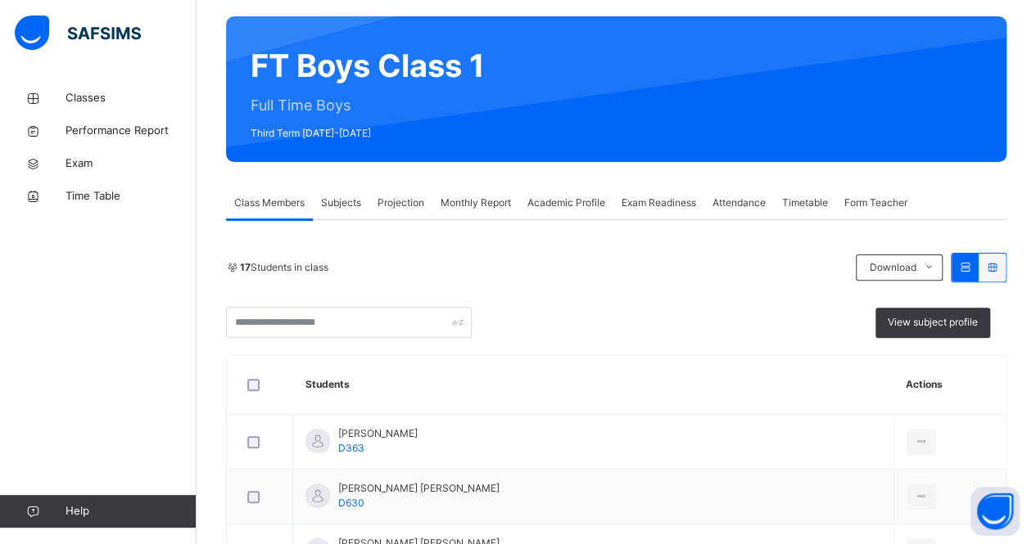
click at [427, 194] on div "Projection" at bounding box center [400, 203] width 63 height 33
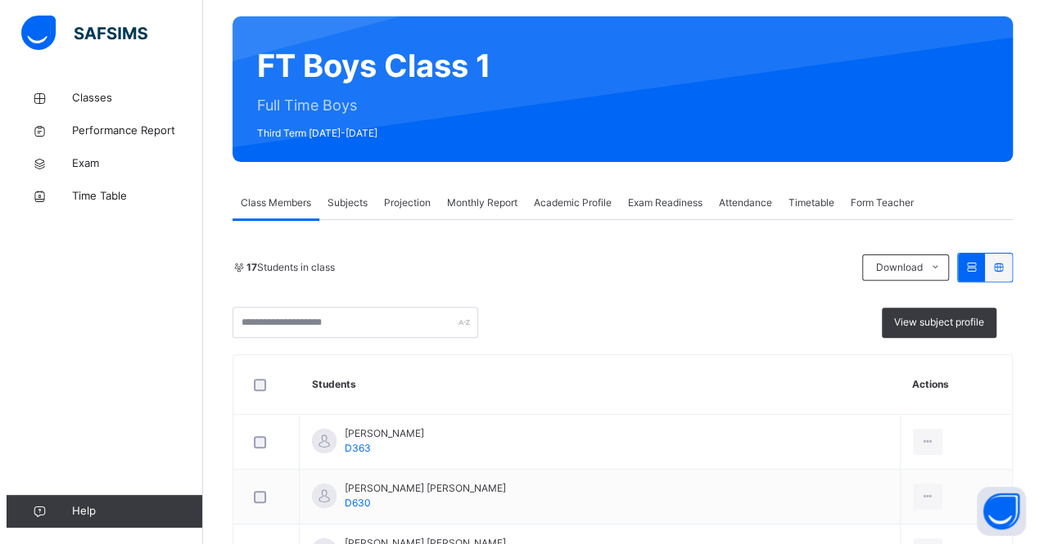
scroll to position [0, 0]
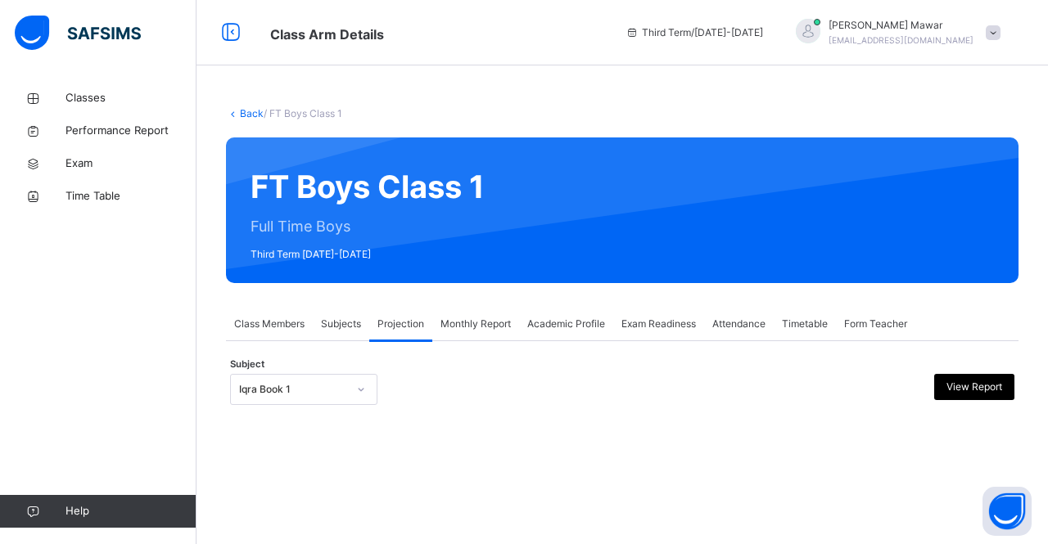
click at [345, 328] on span "Subjects" at bounding box center [341, 324] width 40 height 15
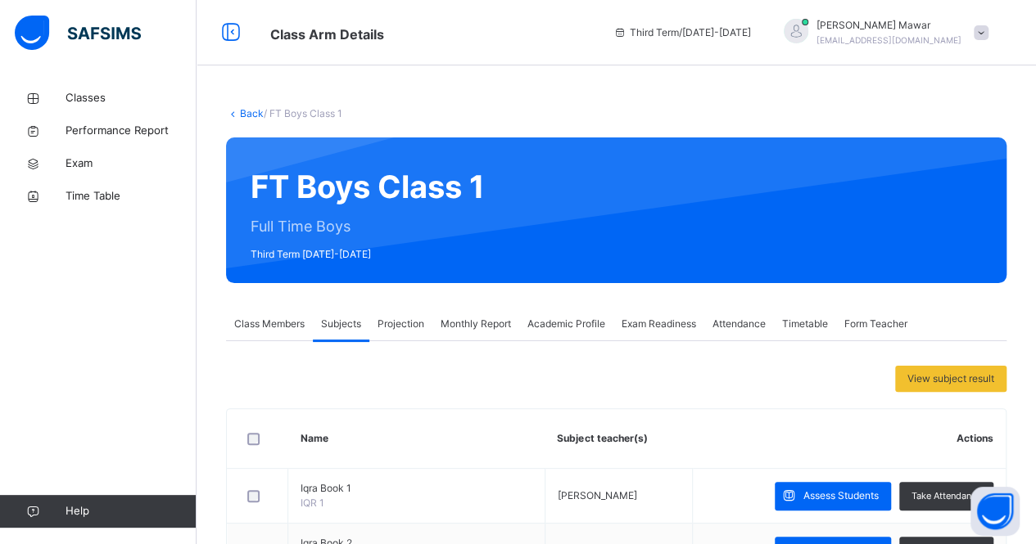
click at [393, 327] on span "Projection" at bounding box center [400, 324] width 47 height 15
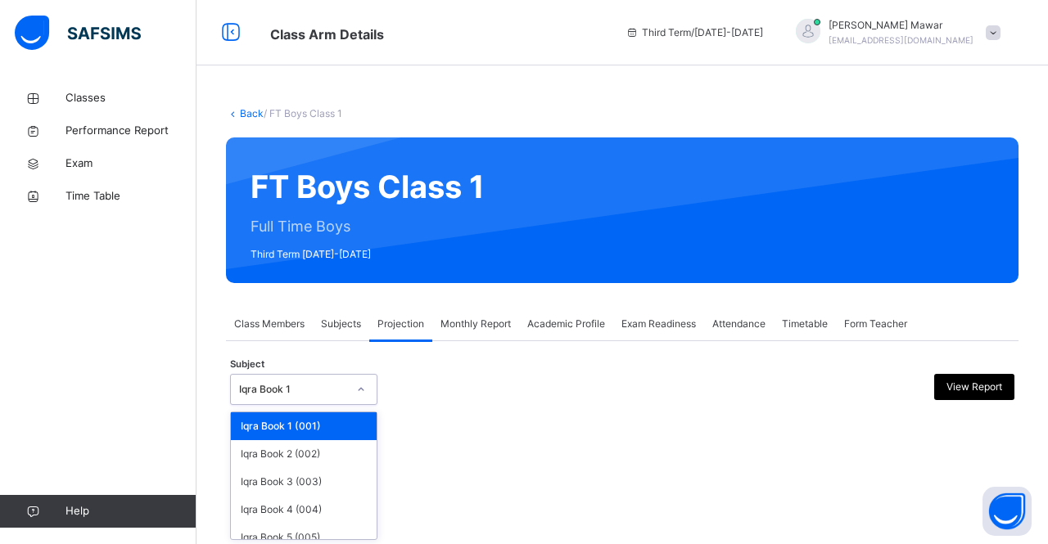
click at [295, 401] on div "Iqra Book 1" at bounding box center [288, 389] width 115 height 25
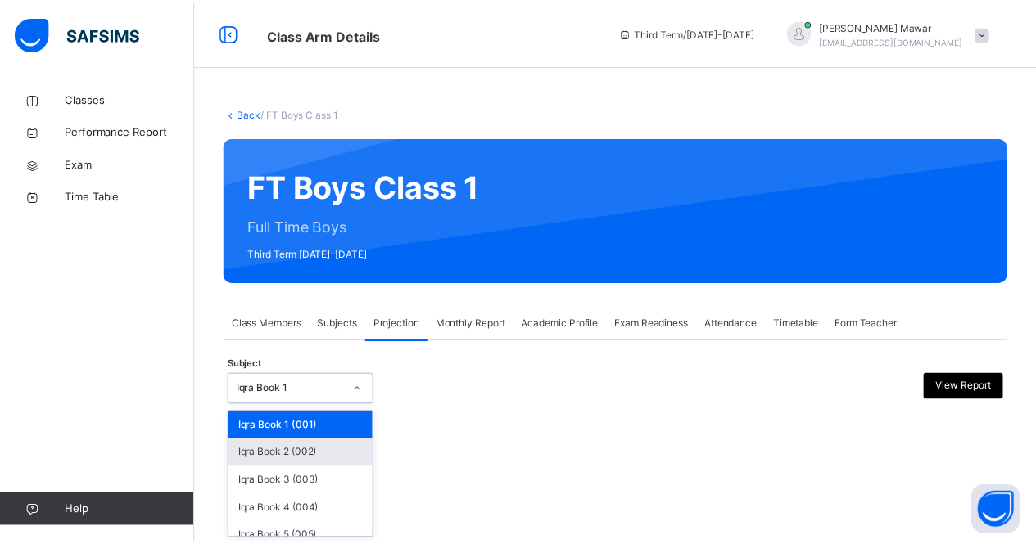
scroll to position [111, 0]
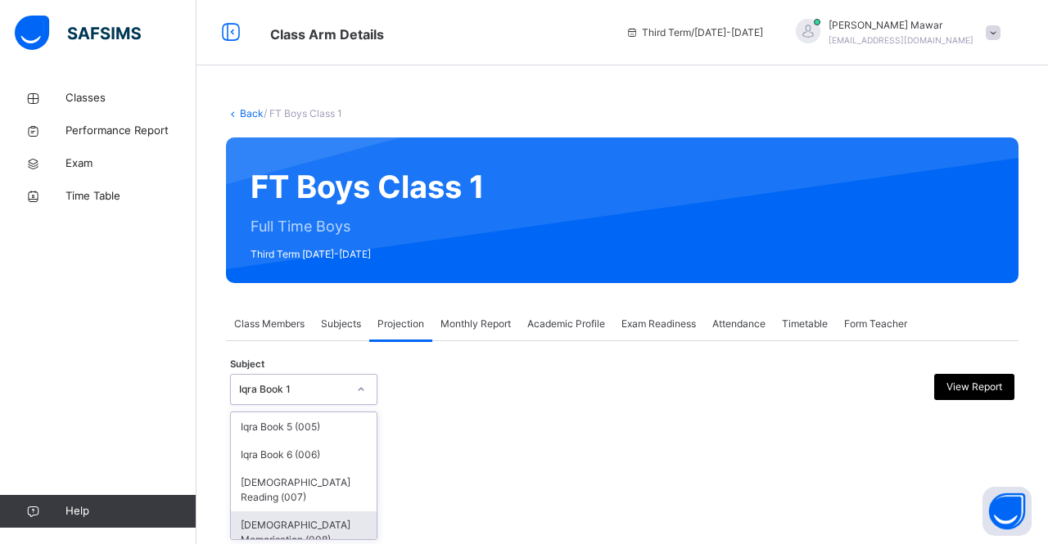
click at [314, 513] on div "[DEMOGRAPHIC_DATA] Memorisation (008)" at bounding box center [304, 533] width 146 height 43
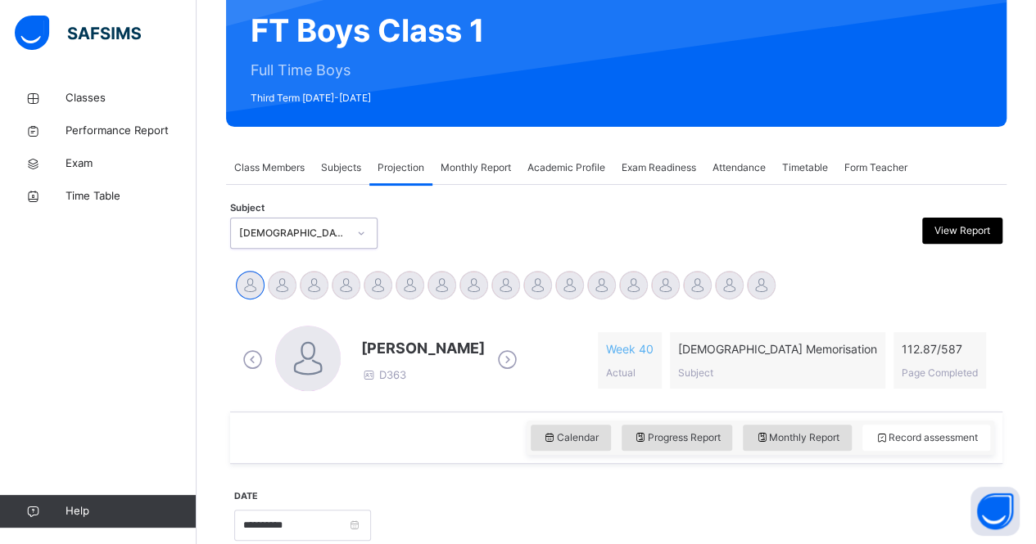
scroll to position [159, 0]
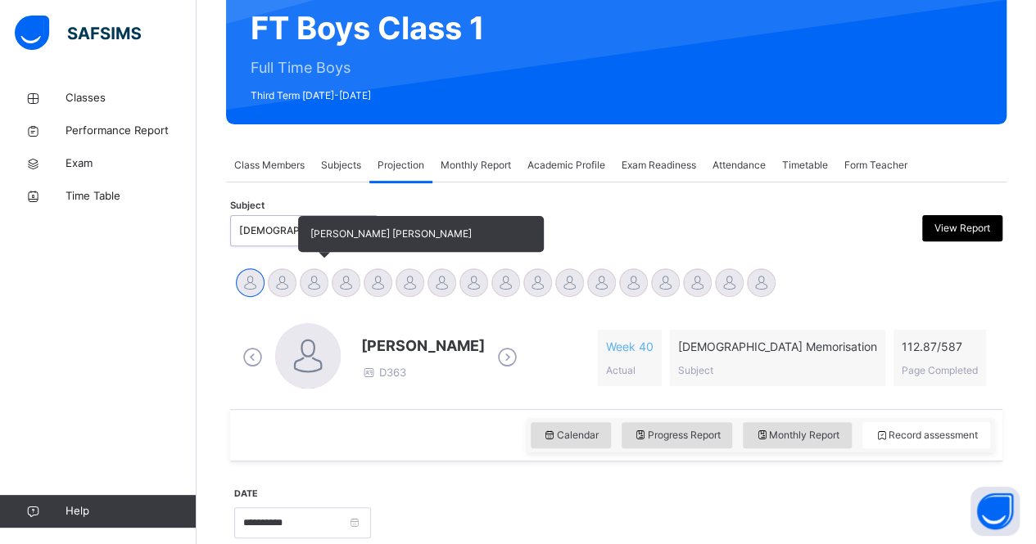
click at [318, 278] on div at bounding box center [314, 283] width 29 height 29
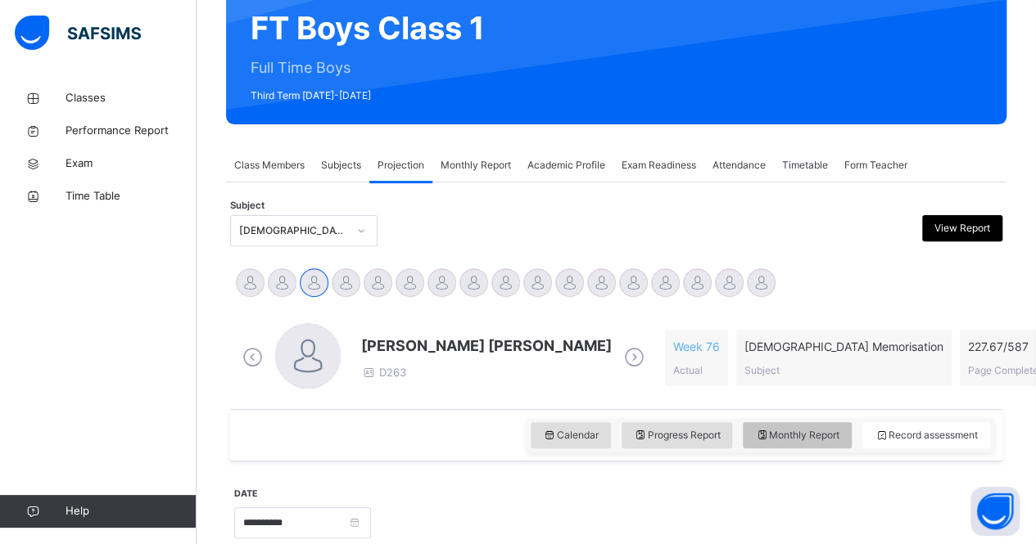
click at [817, 438] on span "Monthly Report" at bounding box center [797, 435] width 84 height 15
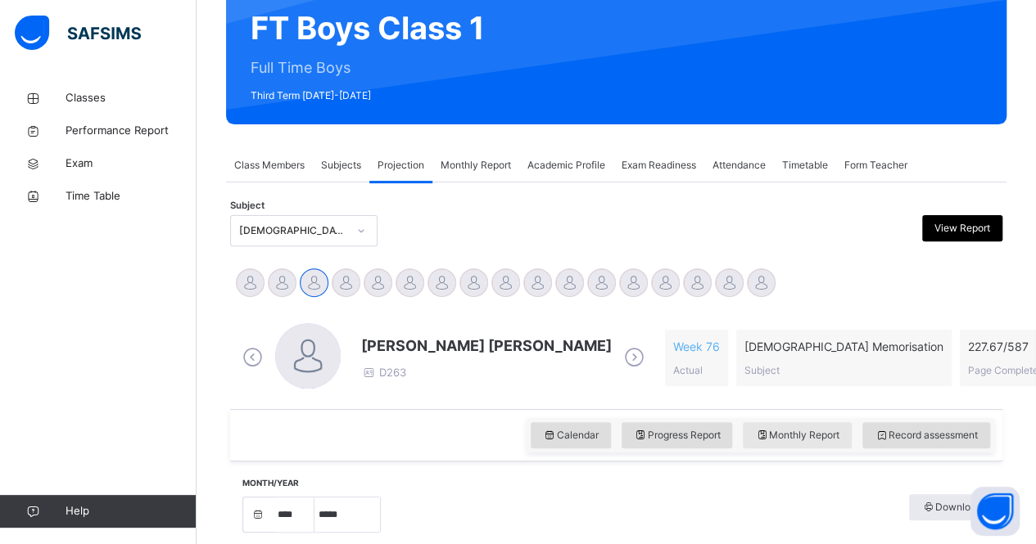
select select "****"
select select "*"
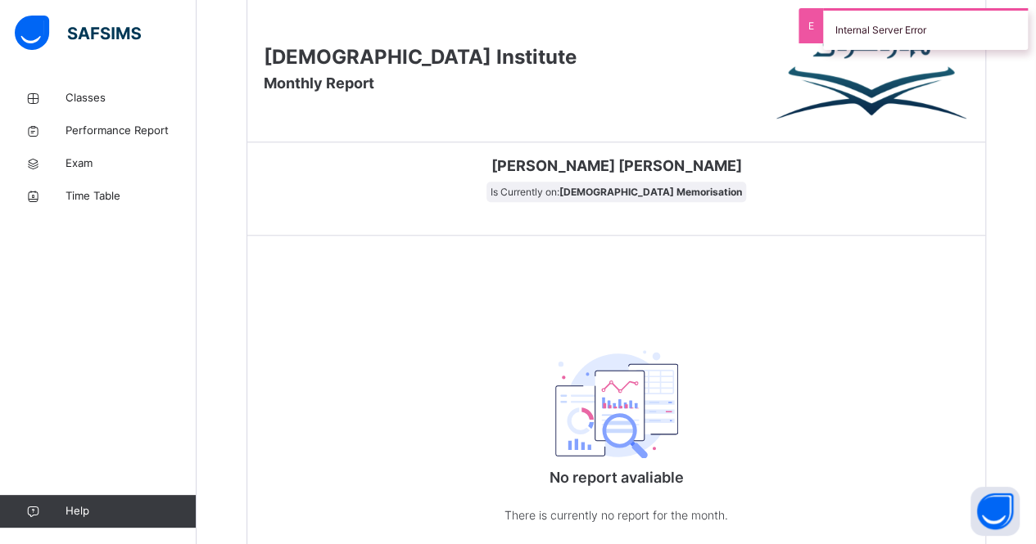
scroll to position [809, 0]
